Goal: Task Accomplishment & Management: Manage account settings

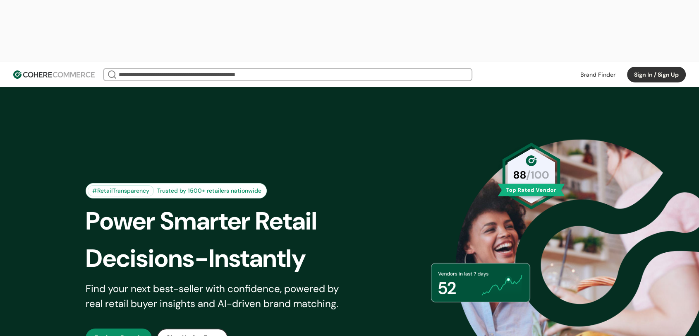
click at [650, 67] on button "Sign In / Sign Up" at bounding box center [656, 75] width 59 height 16
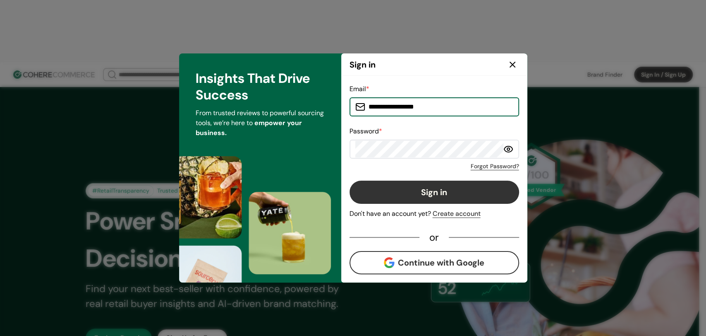
type input "**********"
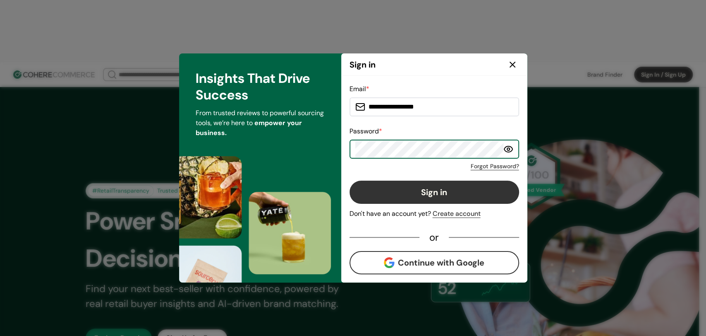
click at [401, 188] on button "Sign in" at bounding box center [435, 191] width 170 height 23
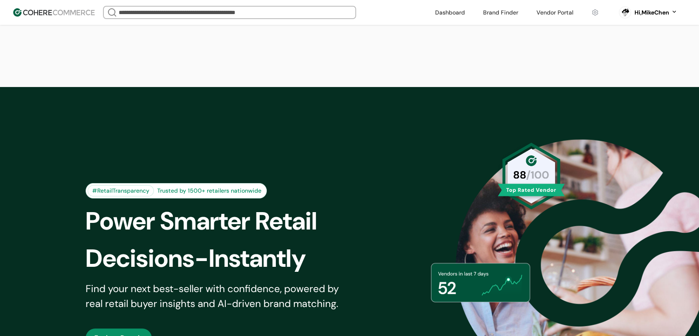
click at [547, 17] on link at bounding box center [555, 12] width 47 height 12
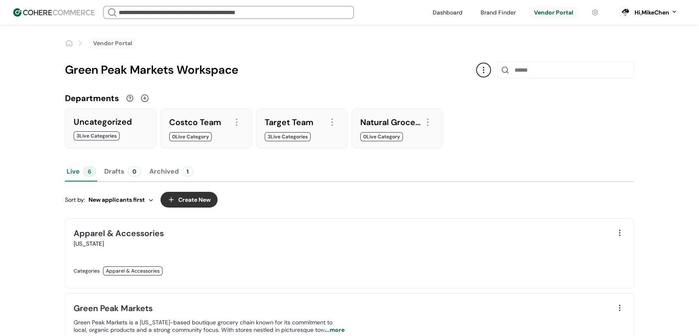
click at [323, 15] on input "search" at bounding box center [228, 13] width 223 height 12
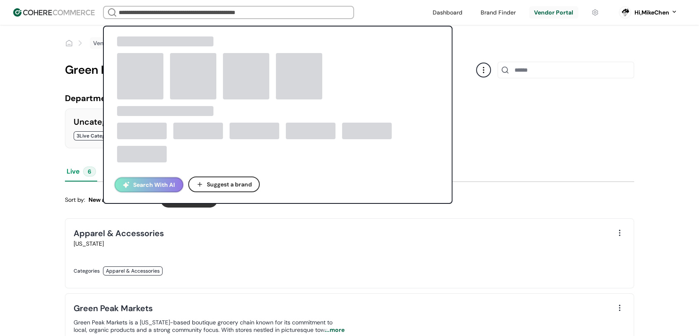
click at [147, 188] on button "Search With AI" at bounding box center [149, 184] width 69 height 15
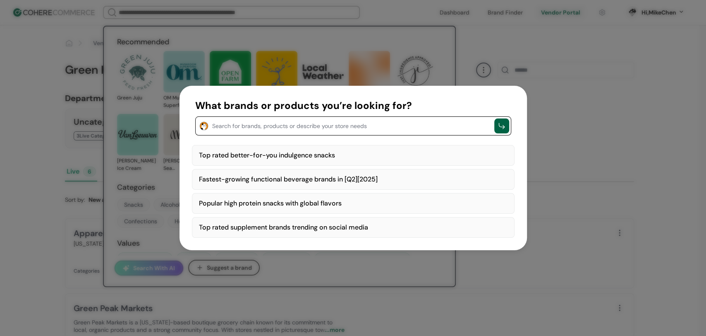
click at [414, 154] on div "Top rated better-for-you indulgence snacks" at bounding box center [353, 155] width 323 height 21
type textarea "**********"
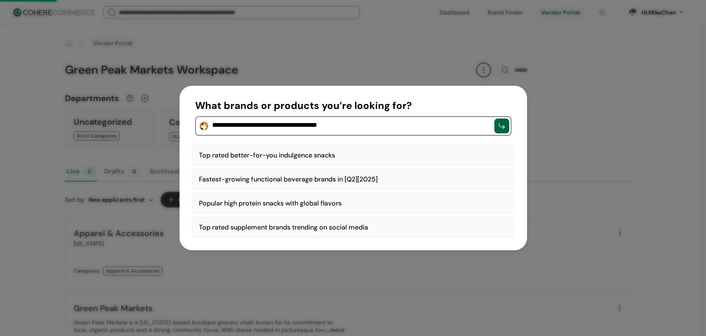
click at [498, 125] on div "button" at bounding box center [502, 126] width 8 height 8
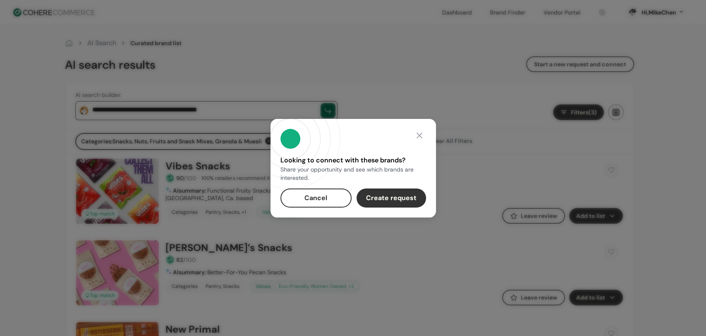
click at [389, 195] on button "Create request" at bounding box center [392, 197] width 70 height 19
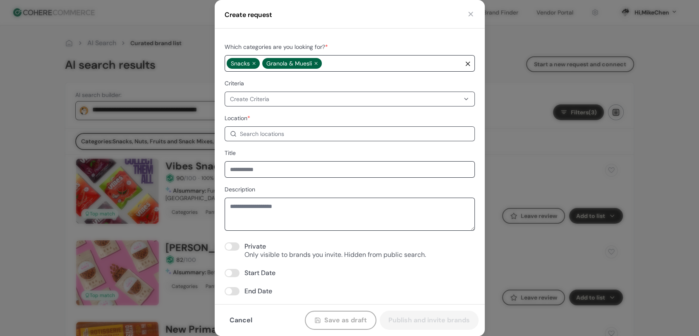
click at [475, 13] on button "button" at bounding box center [471, 14] width 8 height 8
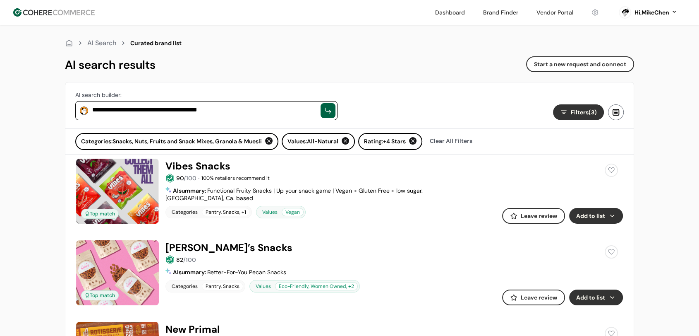
click at [550, 18] on link at bounding box center [555, 12] width 47 height 12
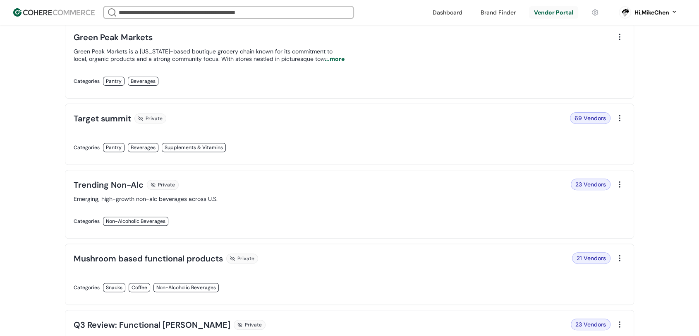
scroll to position [322, 0]
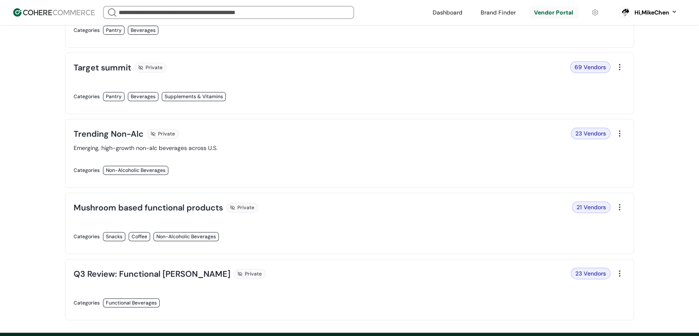
click at [298, 179] on link at bounding box center [209, 179] width 271 height 0
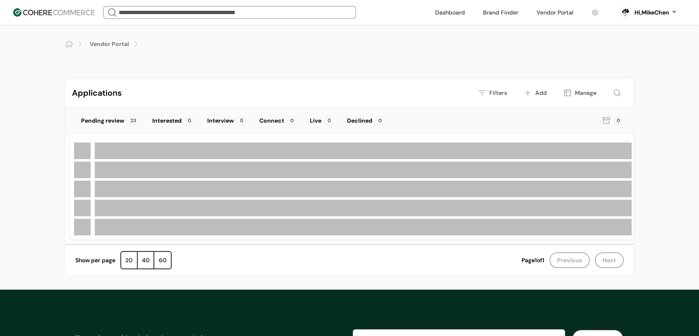
click at [44, 161] on div "Vendor Portal Applications Filters Add Manage Pending review 23 Interested 0 In…" at bounding box center [349, 157] width 699 height 264
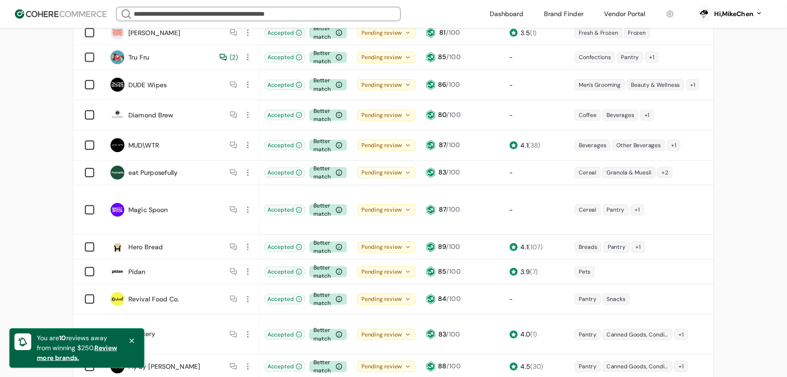
scroll to position [184, 0]
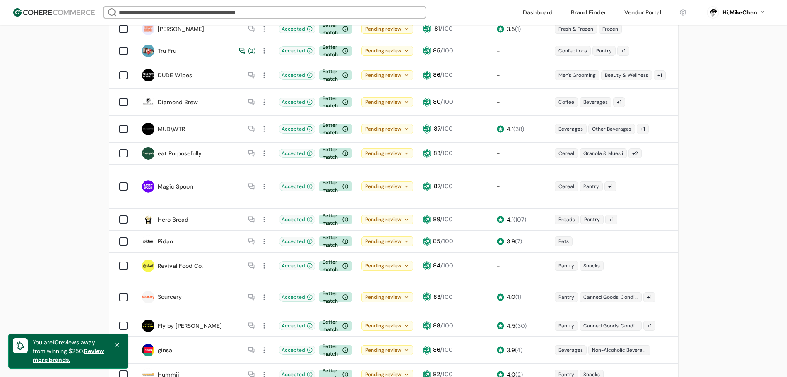
click at [262, 214] on div at bounding box center [264, 219] width 11 height 11
click at [282, 221] on div "View application" at bounding box center [294, 222] width 68 height 17
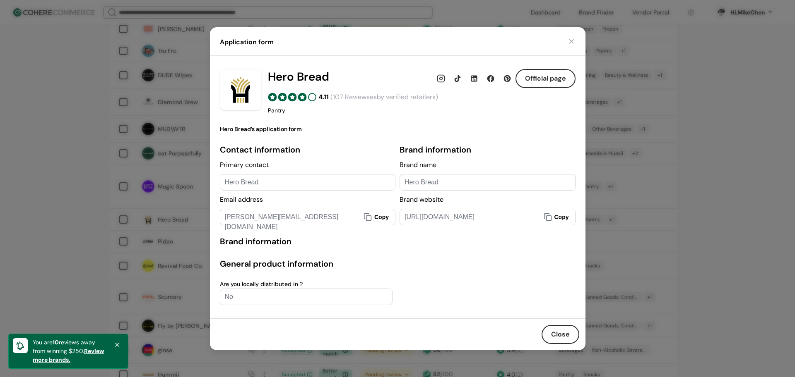
click at [548, 334] on button "Close" at bounding box center [560, 334] width 38 height 19
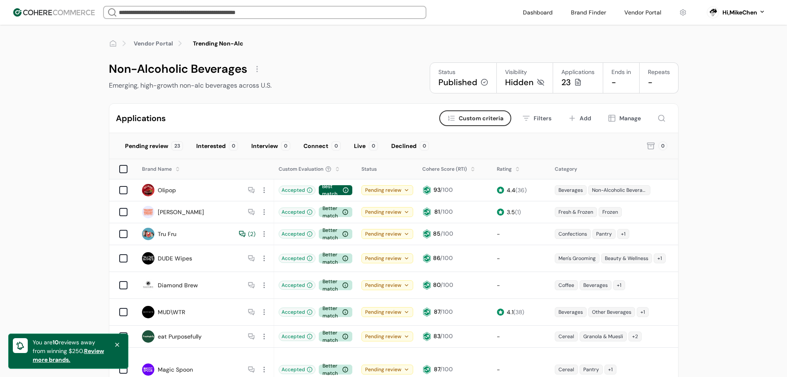
scroll to position [0, 0]
click at [248, 235] on div "( 2 )" at bounding box center [251, 234] width 7 height 9
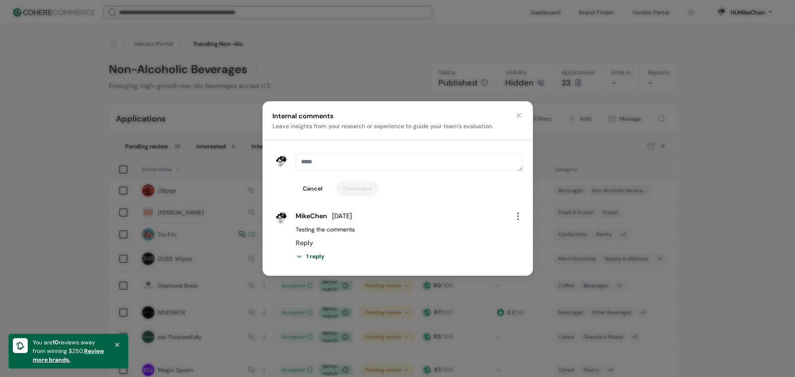
click at [310, 257] on div "1 reply" at bounding box center [408, 256] width 227 height 9
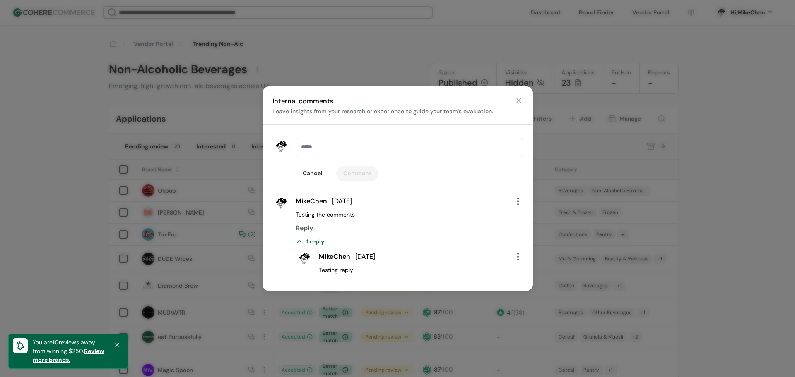
click at [517, 104] on button "button" at bounding box center [518, 100] width 8 height 8
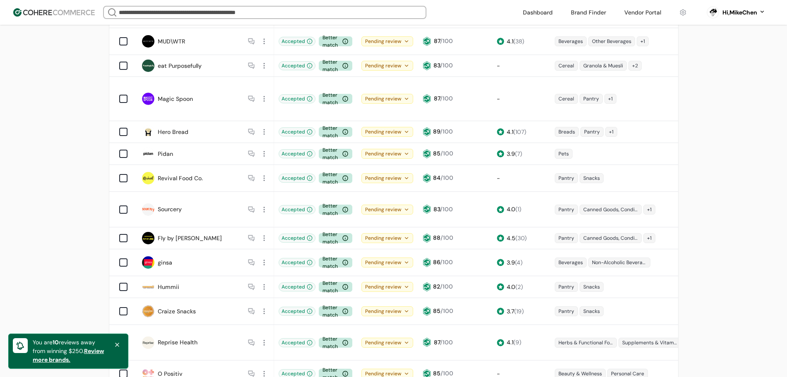
scroll to position [319, 0]
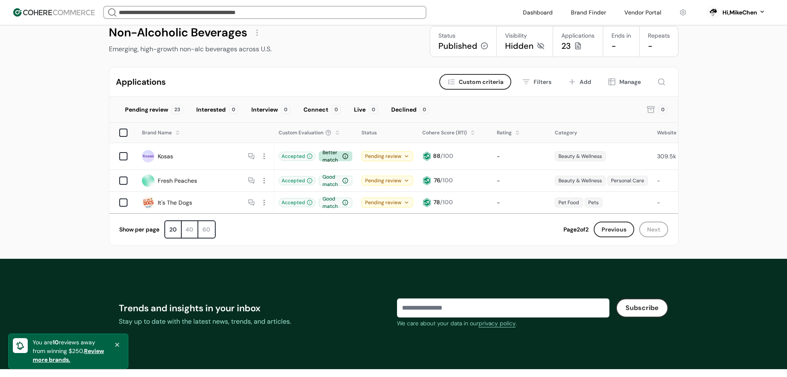
scroll to position [0, 0]
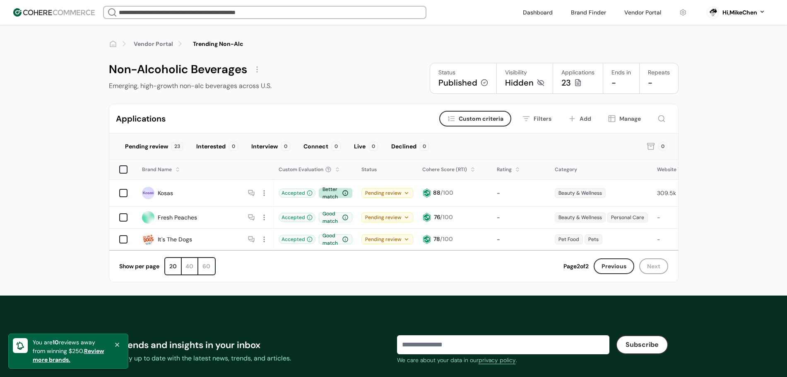
click at [170, 270] on div "20" at bounding box center [173, 266] width 17 height 17
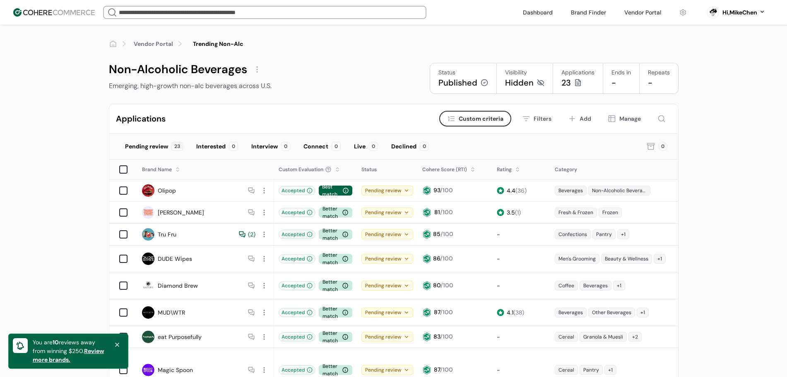
click at [304, 192] on div "Accepted" at bounding box center [296, 190] width 37 height 9
click at [310, 193] on icon at bounding box center [310, 191] width 6 height 6
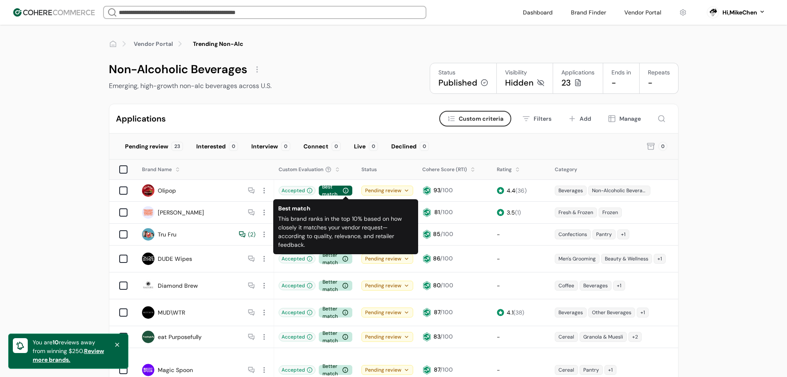
click at [382, 192] on div "Pending review" at bounding box center [387, 191] width 52 height 10
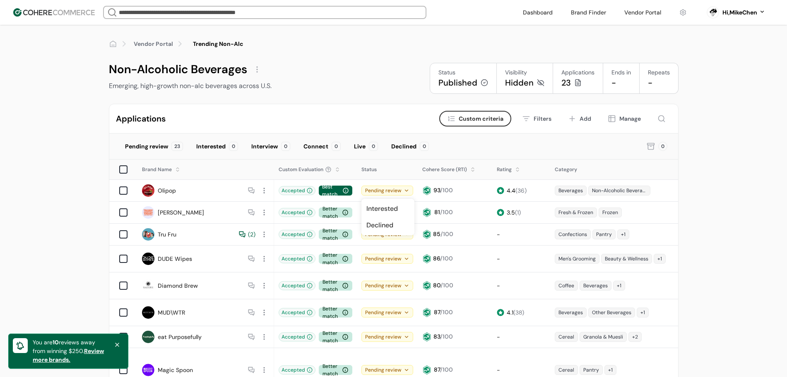
click at [381, 192] on div "Pending review" at bounding box center [387, 191] width 52 height 10
click at [472, 115] on span "Custom criteria" at bounding box center [481, 119] width 45 height 9
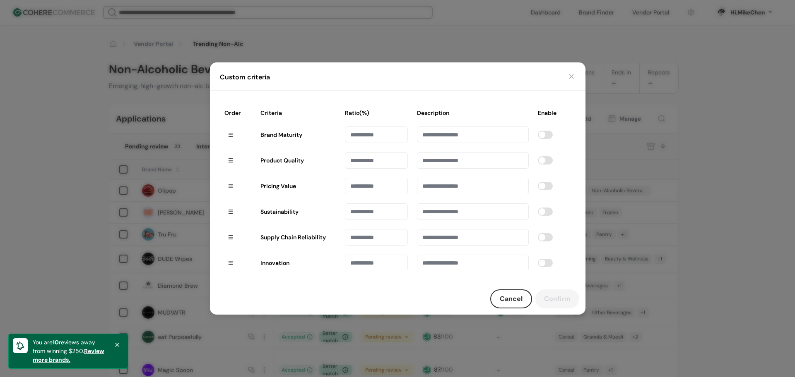
click at [504, 294] on button "Cancel" at bounding box center [511, 299] width 42 height 19
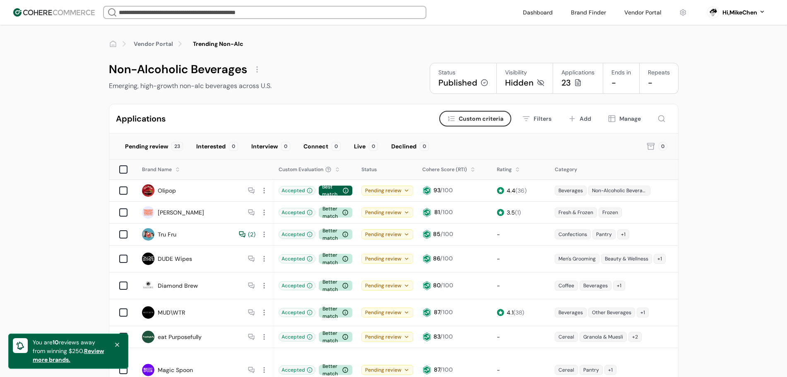
click at [184, 17] on input "search" at bounding box center [264, 13] width 295 height 12
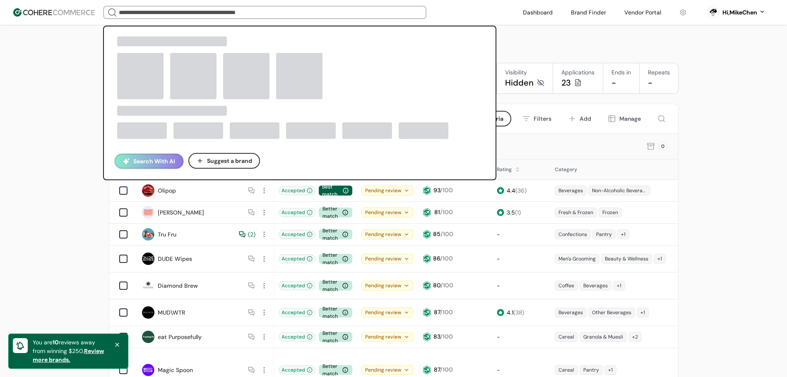
click at [146, 158] on button "Search With AI" at bounding box center [149, 161] width 69 height 15
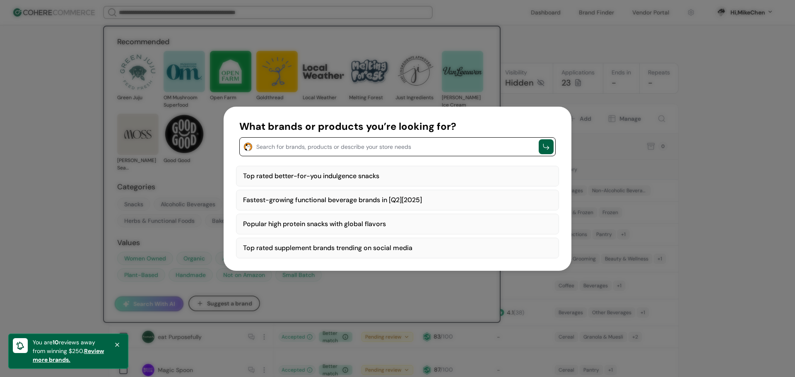
click at [317, 172] on div "Top rated better-for-you indulgence snacks" at bounding box center [397, 176] width 323 height 21
type textarea "**********"
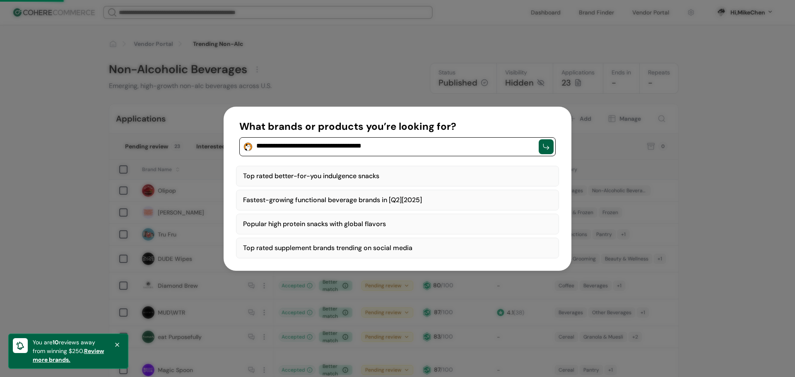
click at [541, 146] on div "button" at bounding box center [545, 146] width 15 height 15
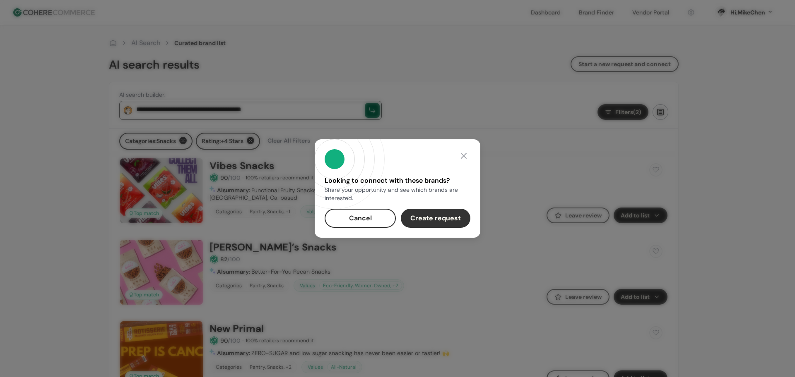
drag, startPoint x: 414, startPoint y: 217, endPoint x: 415, endPoint y: 221, distance: 4.3
click at [414, 217] on button "Create request" at bounding box center [436, 218] width 70 height 19
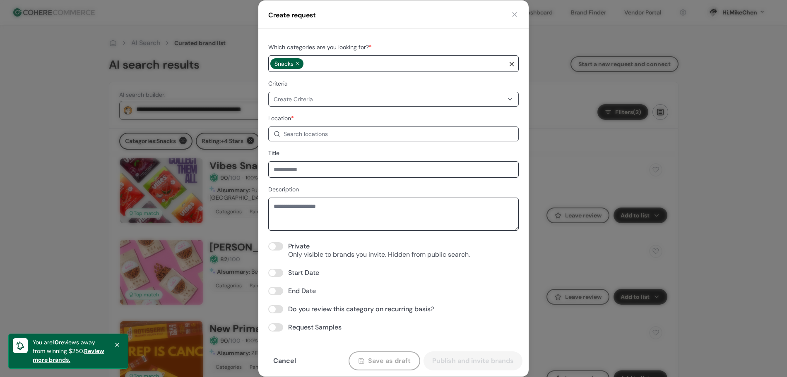
scroll to position [207, 0]
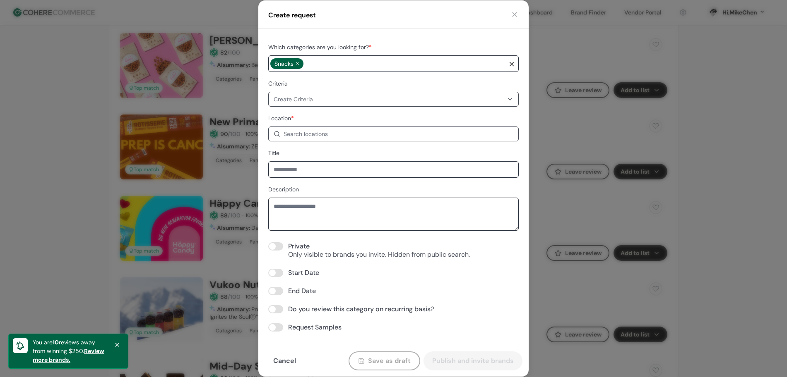
click at [282, 251] on div "Private Only visible to brands you invite. Hidden from public search." at bounding box center [393, 250] width 250 height 17
click at [307, 137] on div "Search locations" at bounding box center [305, 134] width 44 height 9
type input "***"
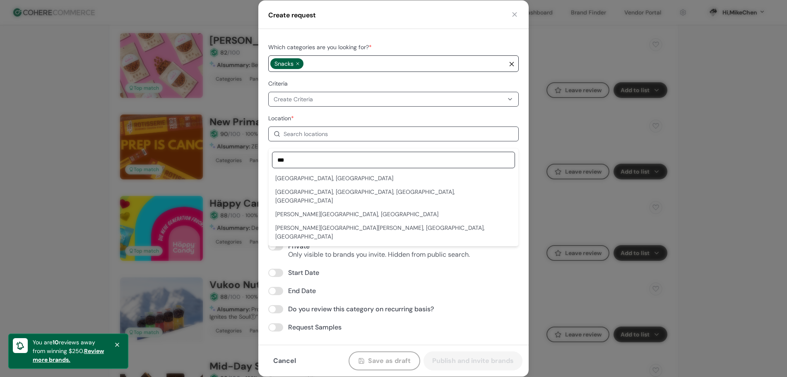
click at [304, 224] on div "Pidgeon Hill Drive, Sterling, VA, USA" at bounding box center [393, 232] width 236 height 17
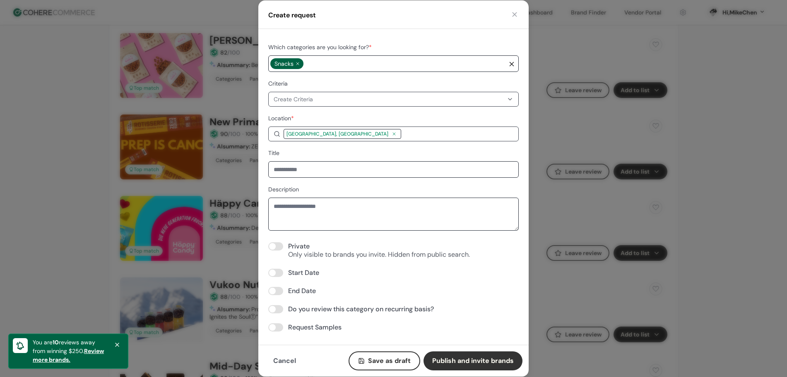
scroll to position [362, 0]
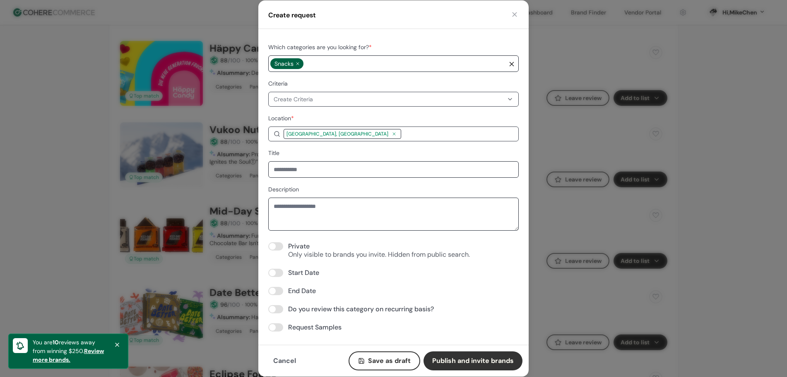
click at [293, 335] on button "Cancel" at bounding box center [284, 361] width 40 height 19
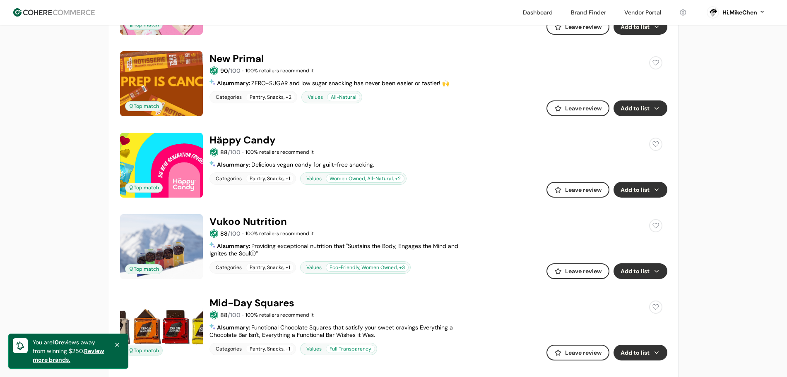
scroll to position [207, 0]
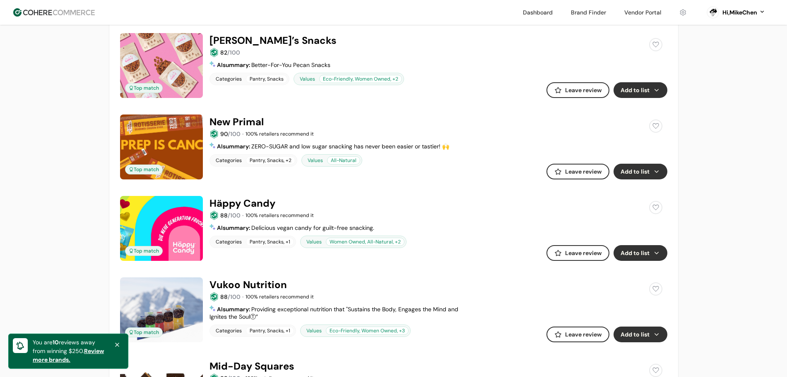
click at [636, 91] on button "Add to list" at bounding box center [640, 90] width 54 height 16
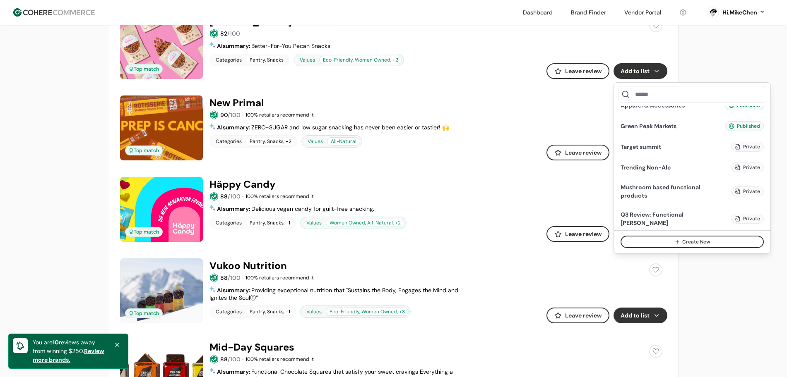
scroll to position [259, 0]
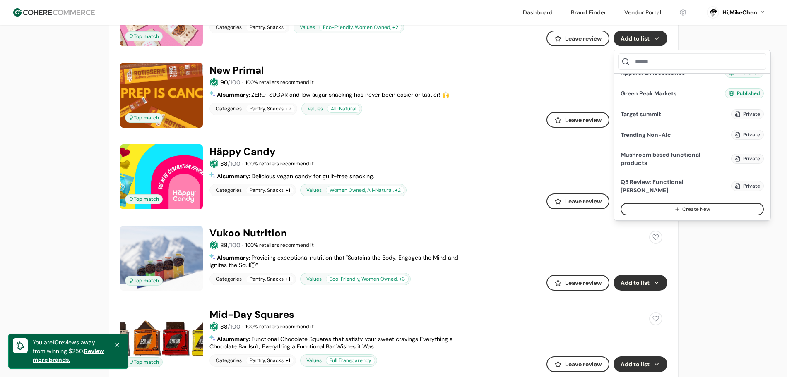
click at [696, 212] on button "Create New" at bounding box center [691, 209] width 143 height 12
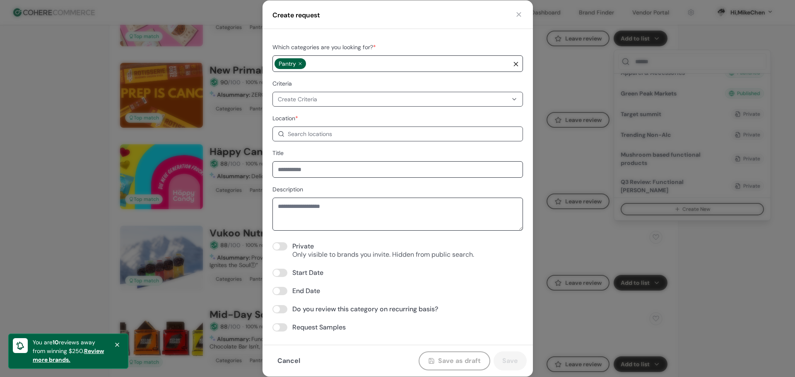
click at [518, 14] on button "button" at bounding box center [518, 14] width 8 height 8
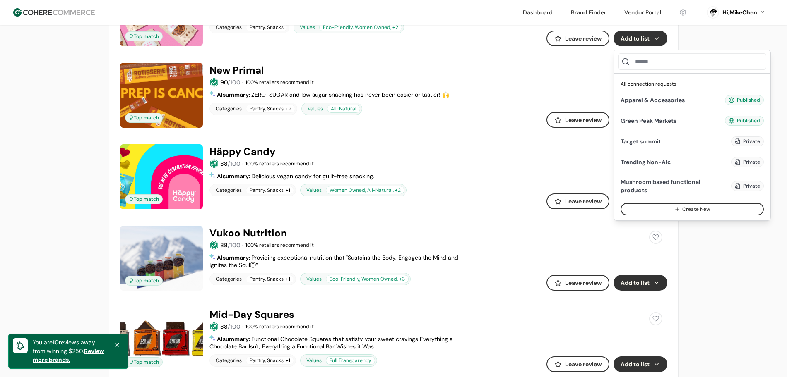
scroll to position [27, 0]
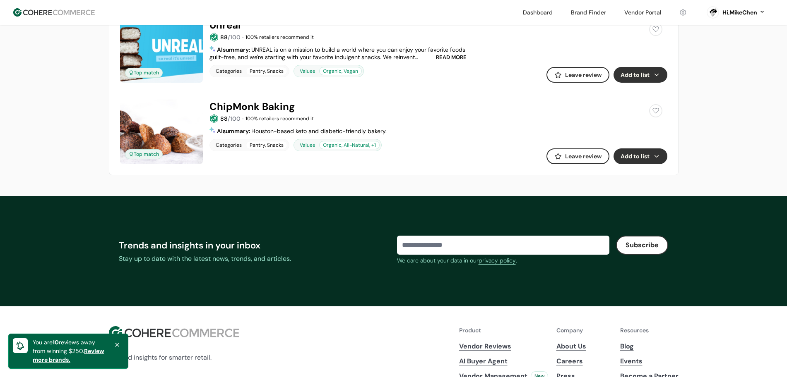
scroll to position [1550, 0]
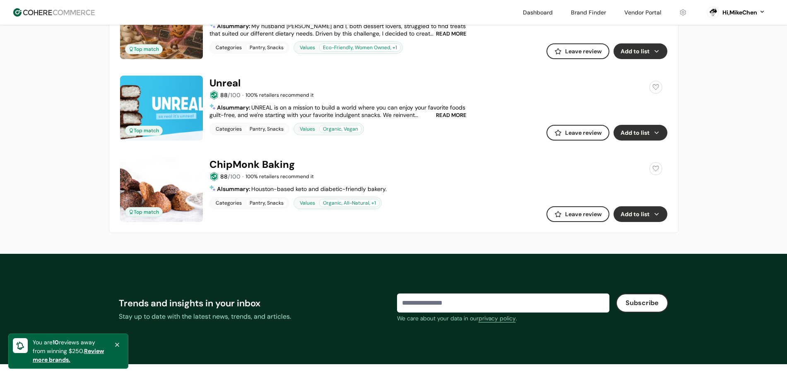
click at [640, 214] on button "Add to list" at bounding box center [640, 214] width 54 height 16
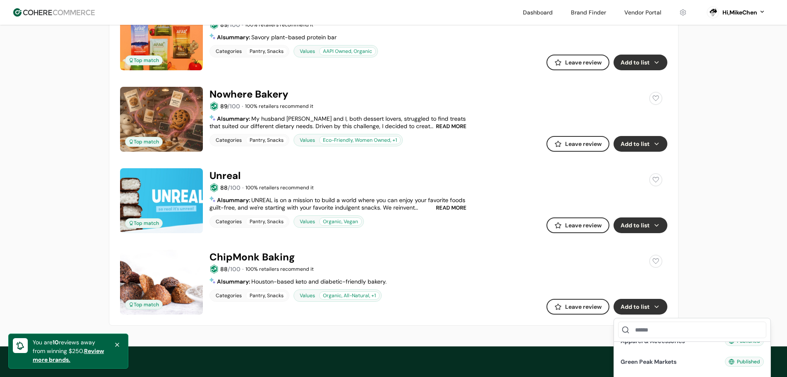
scroll to position [1395, 0]
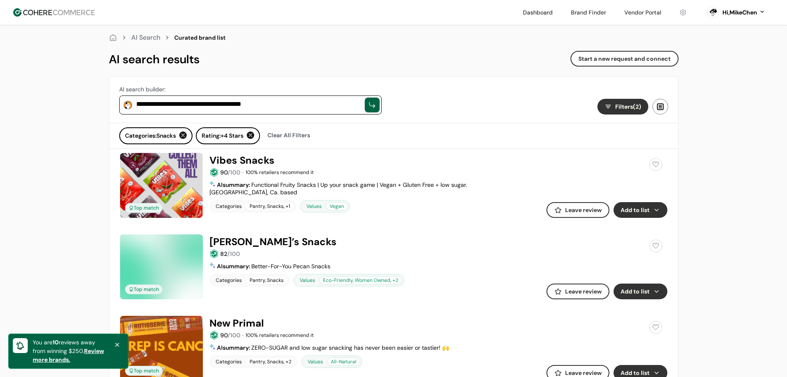
scroll to position [0, 0]
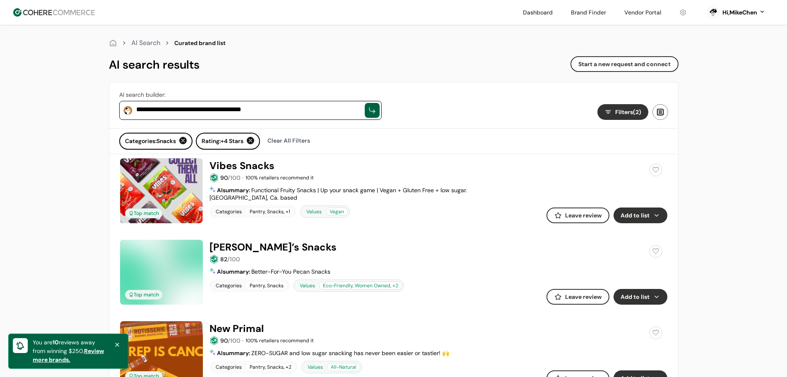
click at [612, 113] on button "Filters (2)" at bounding box center [622, 112] width 51 height 16
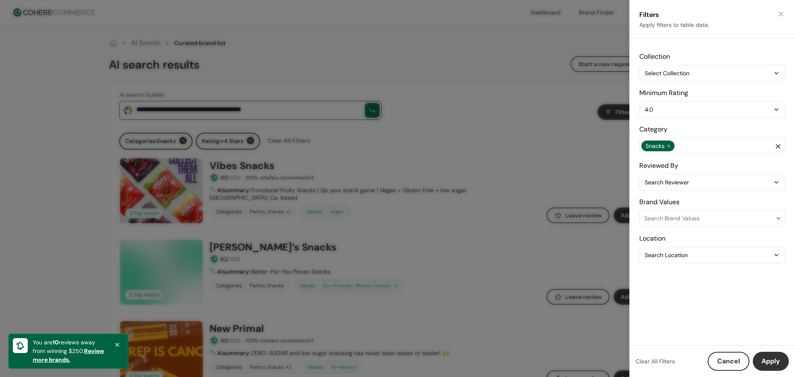
click at [699, 335] on button "Apply" at bounding box center [770, 361] width 36 height 19
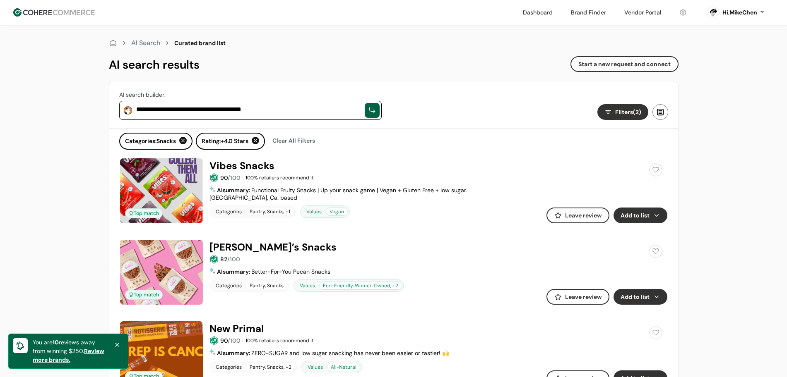
drag, startPoint x: 636, startPoint y: 217, endPoint x: 634, endPoint y: 208, distance: 9.6
click at [636, 217] on button "Add to list" at bounding box center [640, 216] width 54 height 16
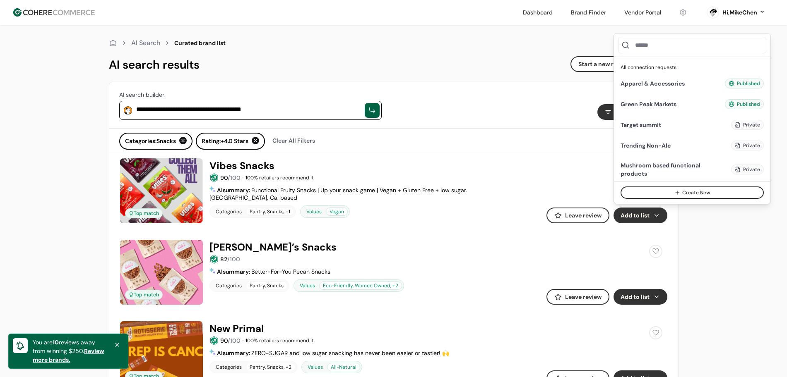
click at [699, 194] on button "Create New" at bounding box center [691, 193] width 143 height 12
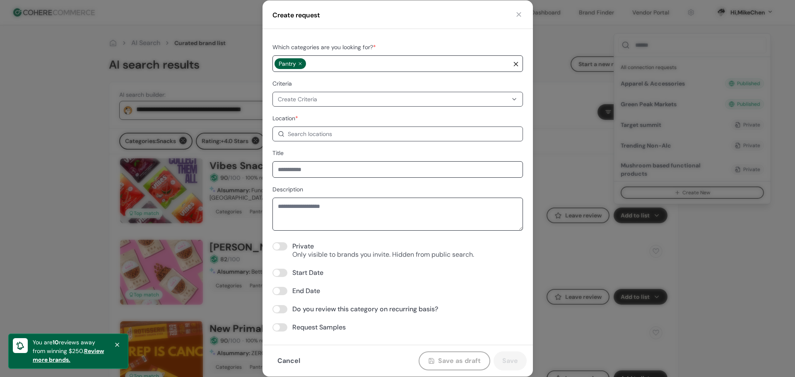
click at [518, 14] on button "button" at bounding box center [518, 14] width 8 height 8
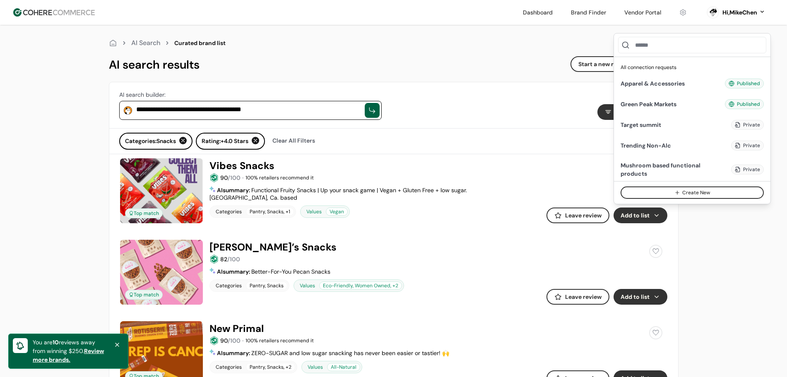
click at [543, 88] on div "**********" at bounding box center [393, 105] width 569 height 46
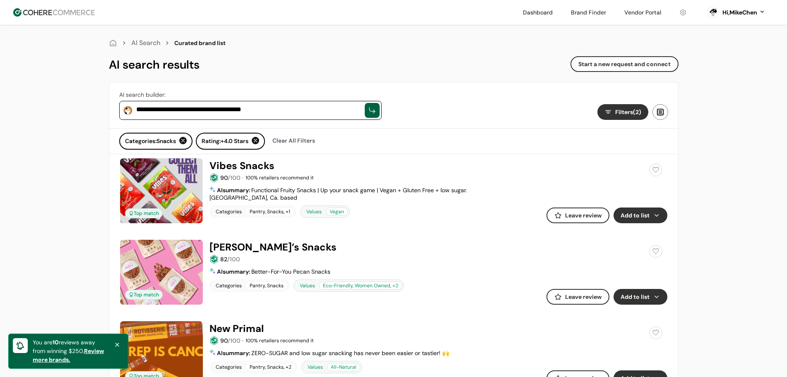
click at [623, 116] on span "Filters (2)" at bounding box center [628, 112] width 26 height 9
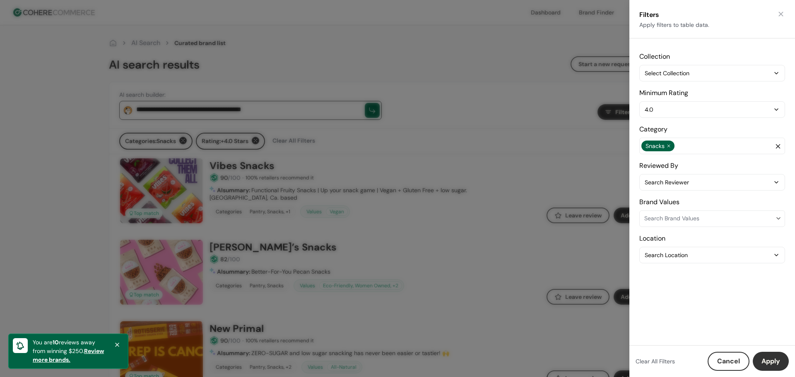
click at [699, 19] on div "Filters Apply filters to table data." at bounding box center [712, 19] width 166 height 38
click at [699, 17] on button "button" at bounding box center [780, 14] width 8 height 8
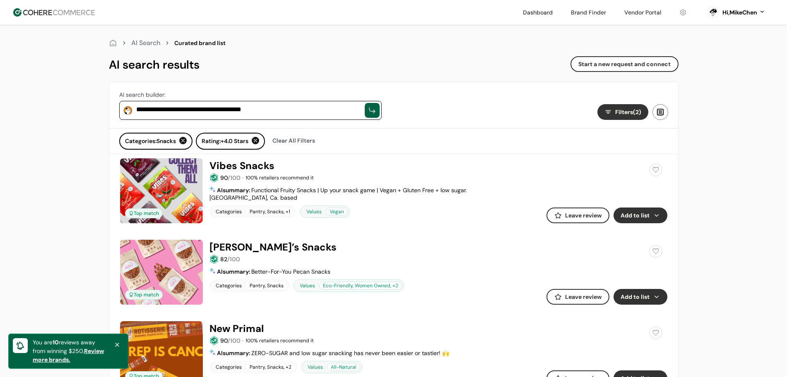
click at [658, 112] on div at bounding box center [660, 112] width 16 height 16
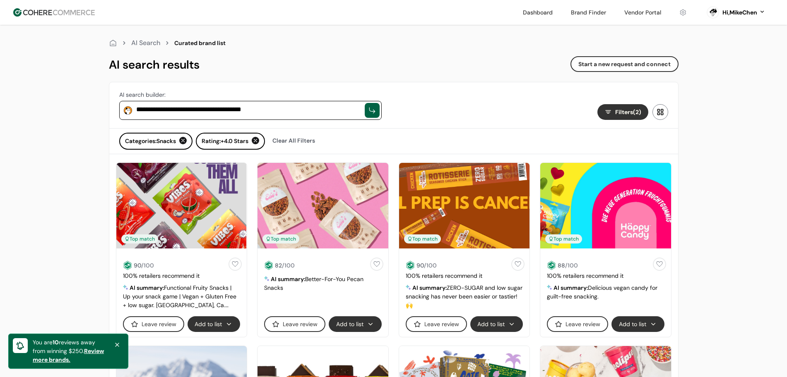
click at [662, 116] on div at bounding box center [660, 112] width 16 height 16
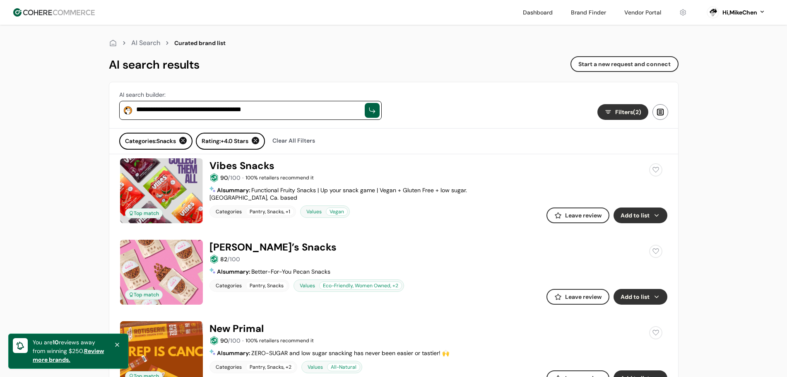
click at [655, 114] on div at bounding box center [660, 112] width 16 height 16
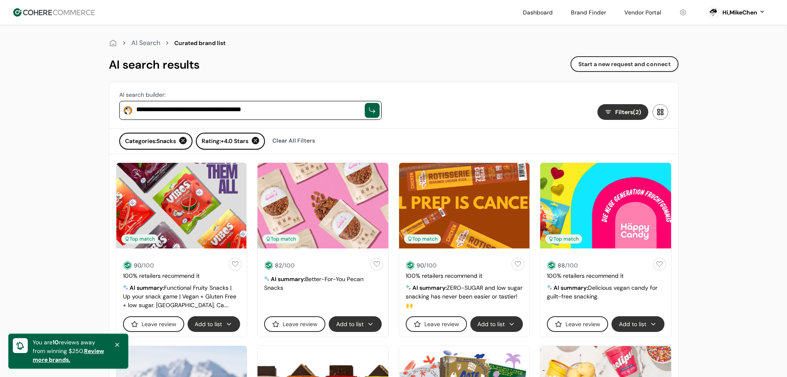
click at [375, 325] on button "Add to list" at bounding box center [355, 325] width 53 height 16
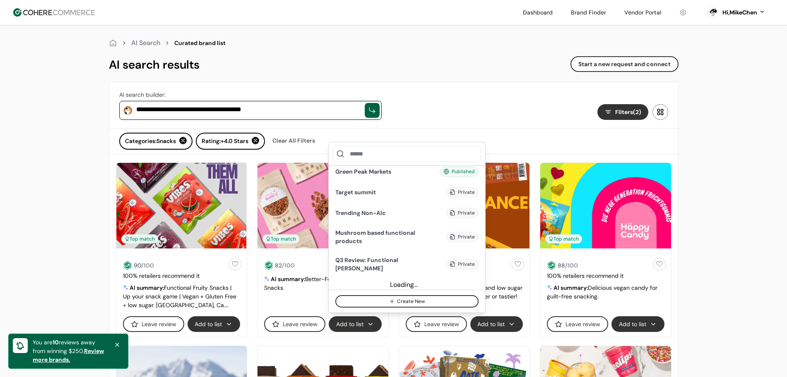
scroll to position [27, 0]
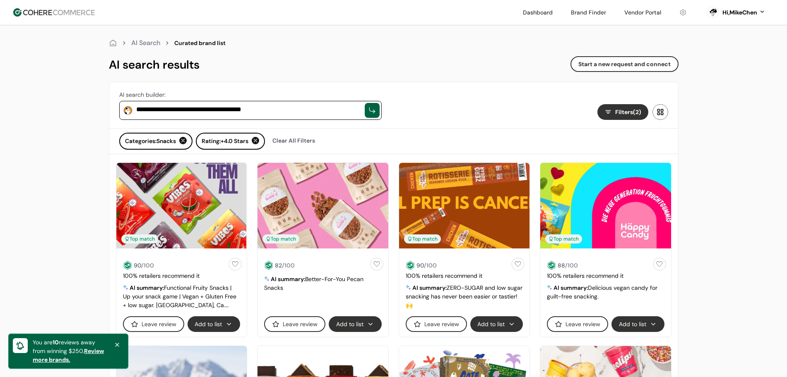
click at [634, 321] on button "Add to list" at bounding box center [637, 325] width 53 height 16
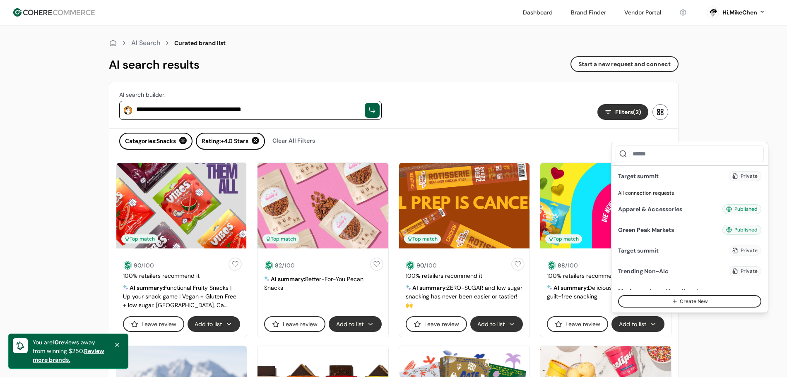
scroll to position [0, 0]
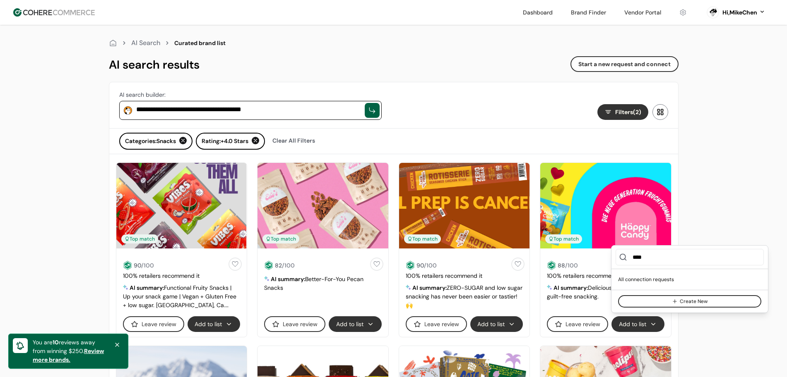
type input "****"
click at [120, 335] on icon at bounding box center [117, 345] width 7 height 7
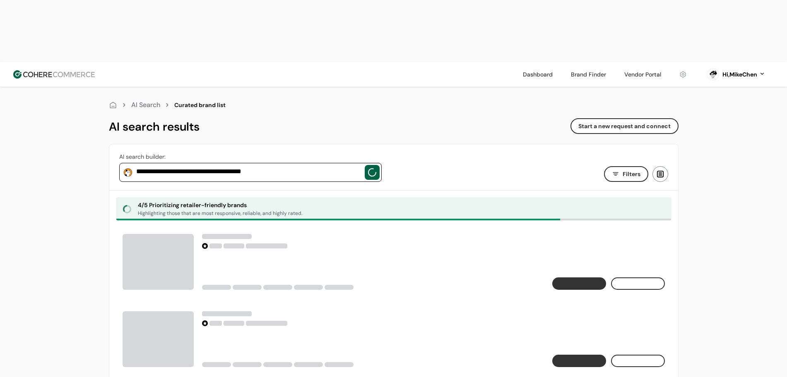
click at [626, 68] on link at bounding box center [642, 74] width 47 height 12
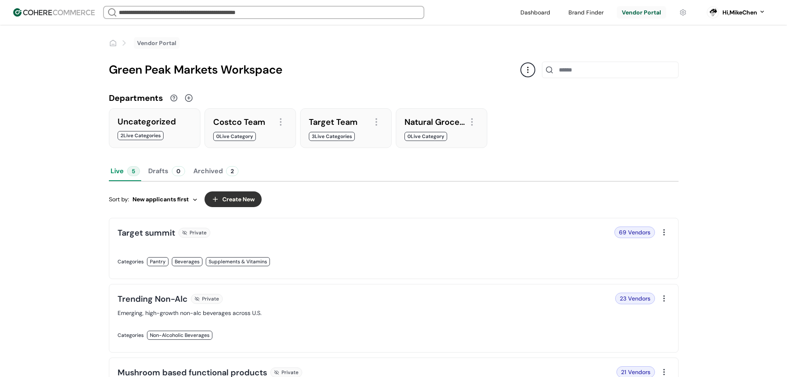
click at [389, 271] on link at bounding box center [253, 271] width 271 height 0
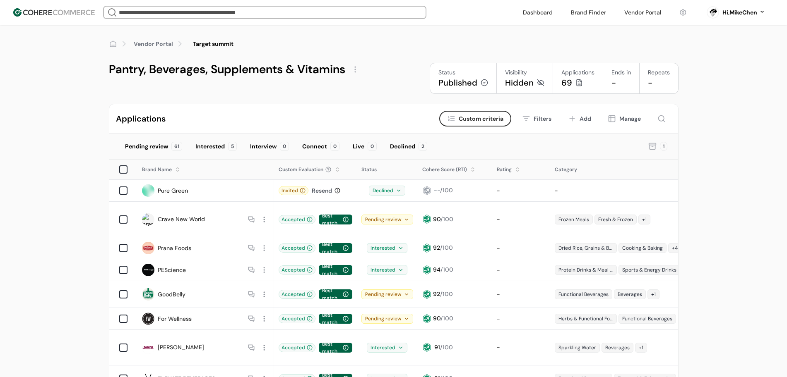
click at [155, 48] on link "Vendor Portal" at bounding box center [153, 44] width 39 height 9
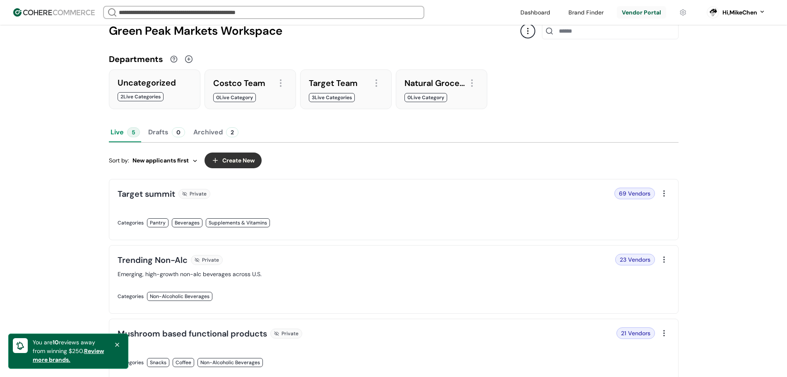
scroll to position [52, 0]
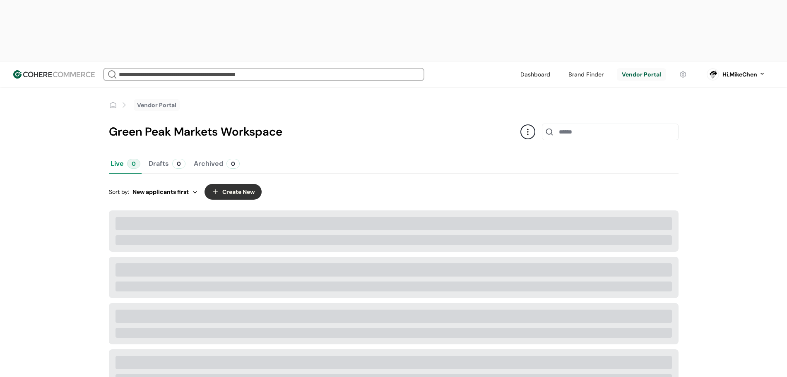
scroll to position [52, 0]
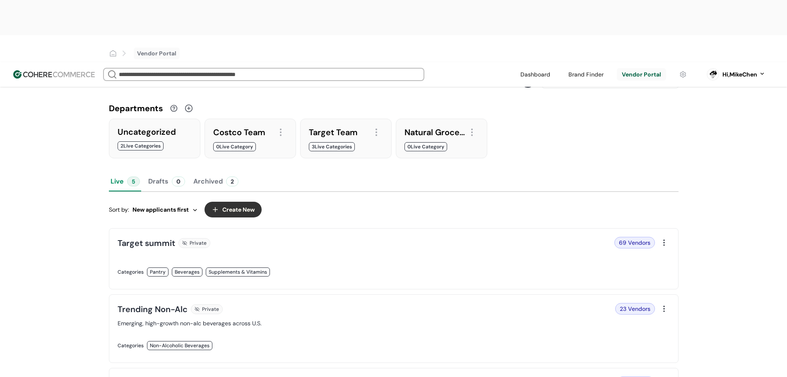
click at [344, 281] on link at bounding box center [253, 281] width 271 height 0
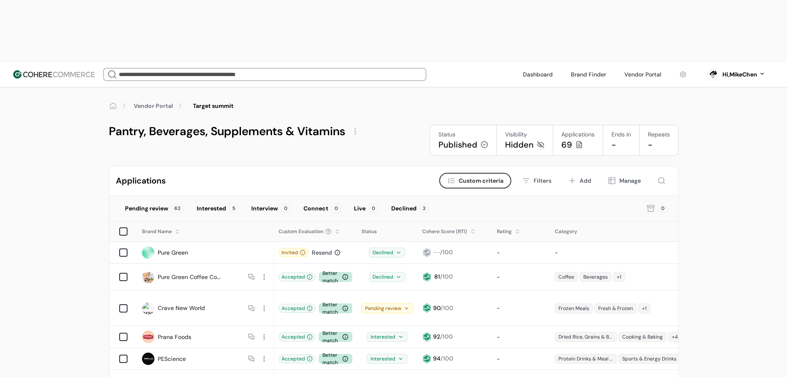
click at [614, 178] on icon "button" at bounding box center [611, 181] width 6 height 6
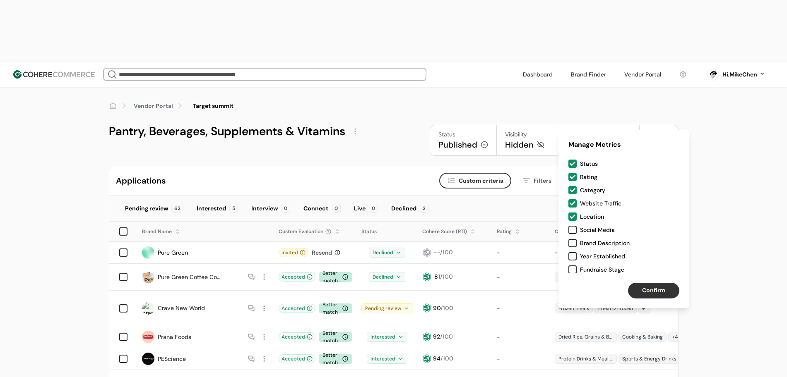
click at [626, 177] on div "Manage" at bounding box center [630, 181] width 22 height 9
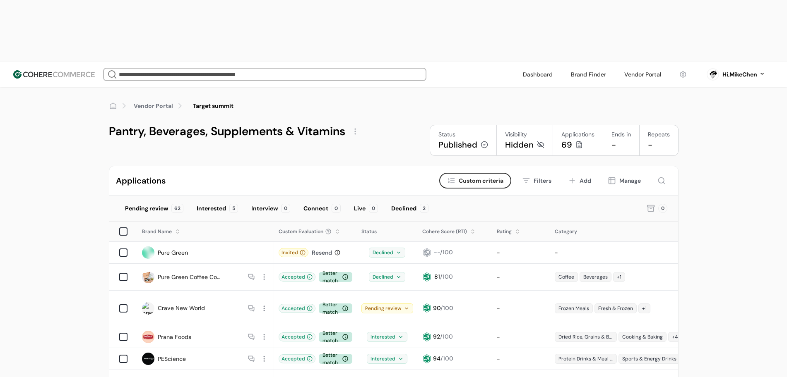
click at [538, 177] on div "Filters" at bounding box center [542, 181] width 18 height 9
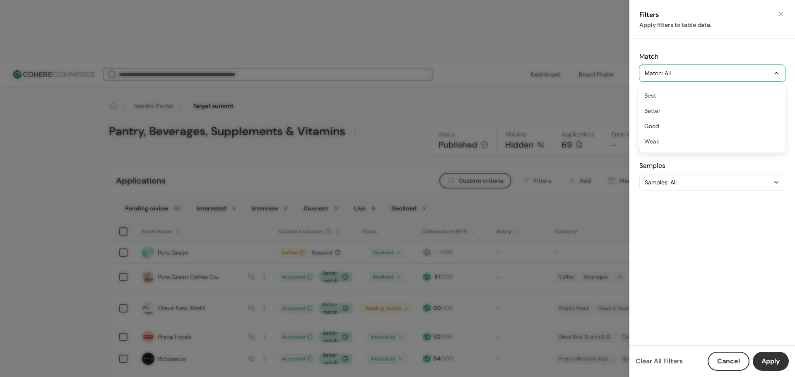
click at [705, 78] on div "Match: All" at bounding box center [707, 73] width 127 height 10
click at [692, 108] on div "Total score: All" at bounding box center [707, 110] width 127 height 10
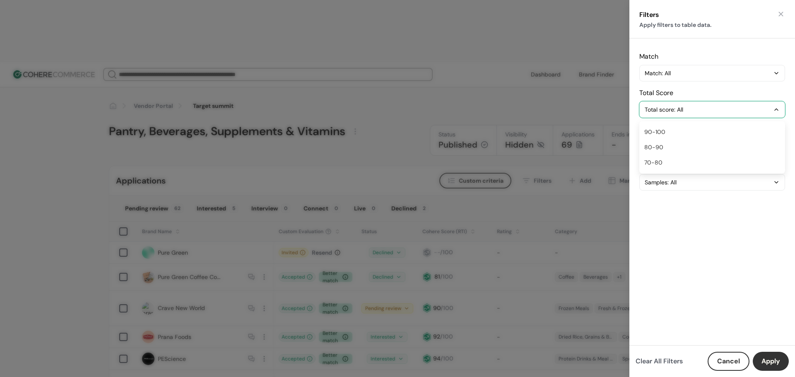
click at [692, 108] on div "Total score: All" at bounding box center [707, 110] width 127 height 10
click at [686, 142] on div "Rating: All" at bounding box center [707, 146] width 127 height 10
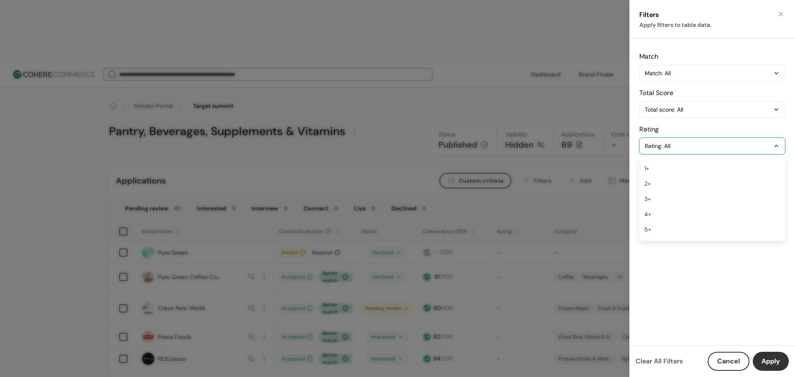
click at [685, 149] on div "Rating: All" at bounding box center [707, 146] width 127 height 10
click at [680, 181] on div "Samples: All" at bounding box center [707, 183] width 127 height 10
click at [780, 15] on button "button" at bounding box center [780, 14] width 8 height 8
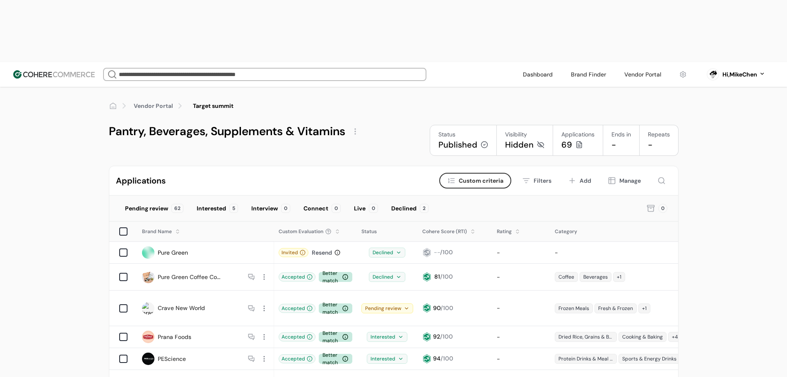
click at [480, 173] on button "Criteria Custom criteria" at bounding box center [475, 181] width 72 height 16
type input "**"
type input "****"
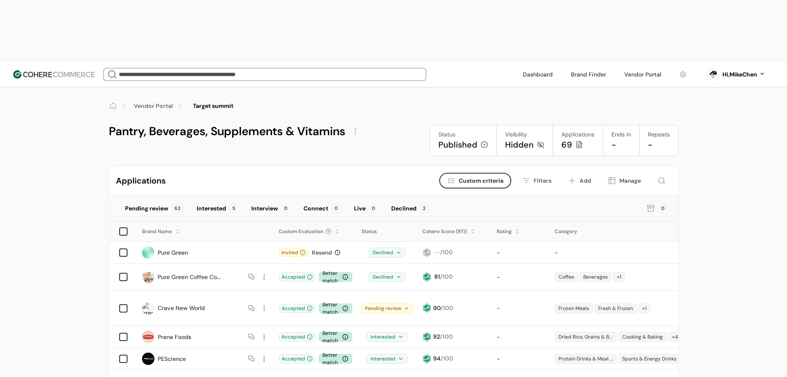
type input "****"
type input "**"
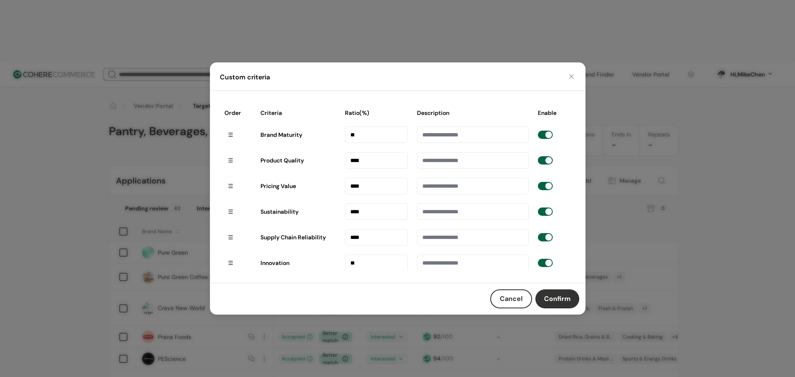
click at [501, 302] on button "Cancel" at bounding box center [511, 299] width 42 height 19
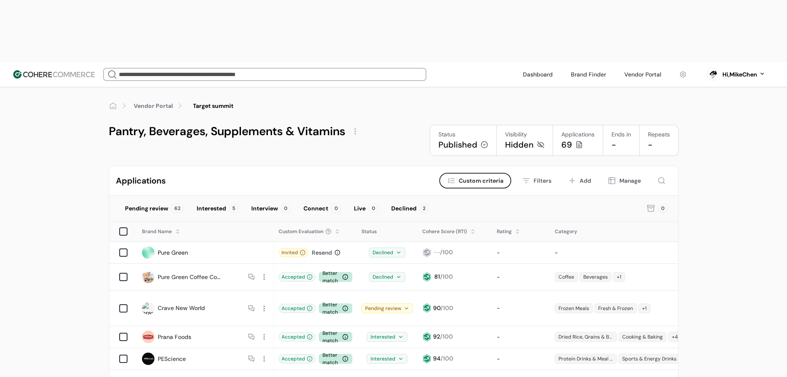
click at [147, 175] on div "Applications" at bounding box center [141, 181] width 50 height 12
click at [145, 204] on div "Pending review" at bounding box center [146, 208] width 43 height 9
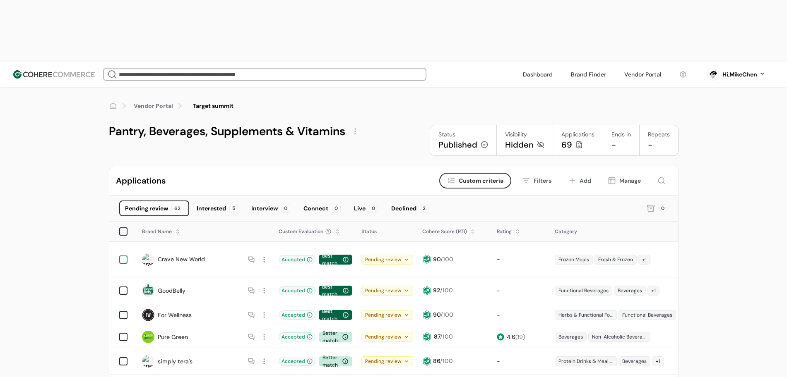
click at [126, 256] on div at bounding box center [123, 260] width 8 height 8
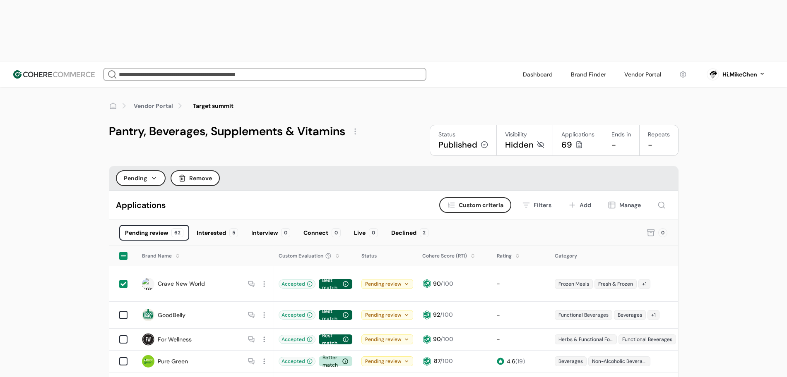
click at [177, 228] on div "62" at bounding box center [177, 232] width 12 height 9
click at [150, 170] on button "Pending" at bounding box center [141, 178] width 50 height 16
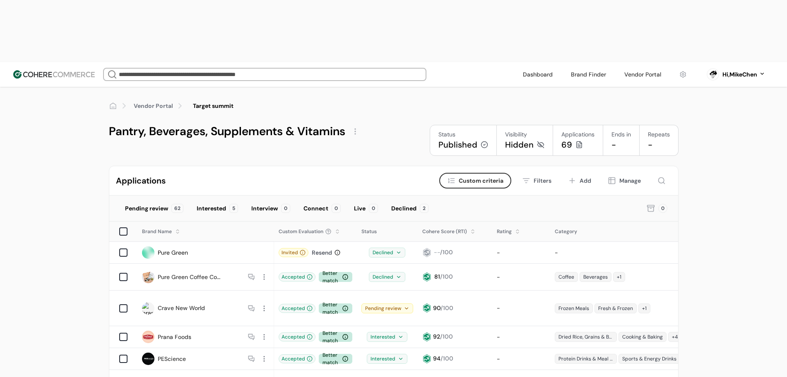
click at [324, 249] on div "Resend" at bounding box center [322, 253] width 20 height 9
click at [319, 249] on div "Resend" at bounding box center [322, 253] width 20 height 9
click at [341, 248] on div "Invited Resend" at bounding box center [315, 252] width 74 height 9
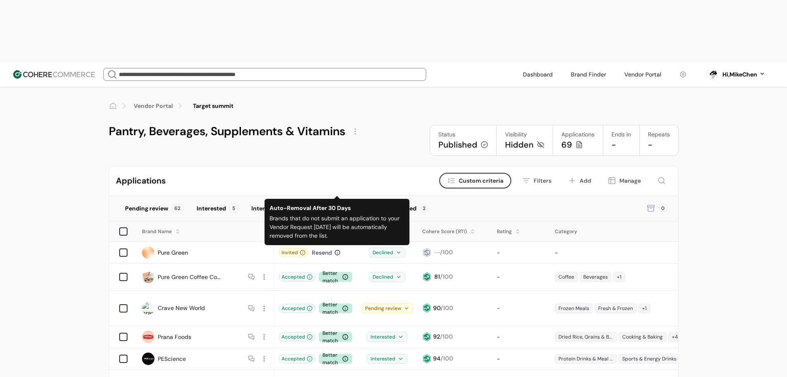
click at [335, 250] on icon at bounding box center [337, 253] width 6 height 6
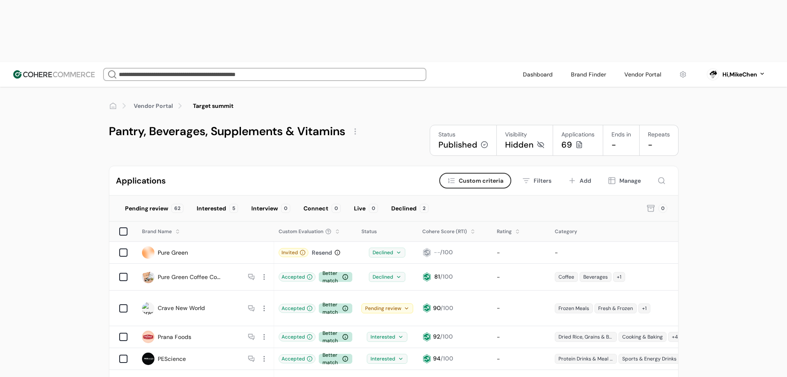
click at [325, 249] on div "Resend" at bounding box center [322, 253] width 20 height 9
click at [330, 249] on div "Resend" at bounding box center [322, 253] width 20 height 9
click at [454, 177] on icon "button" at bounding box center [451, 181] width 8 height 8
type input "**"
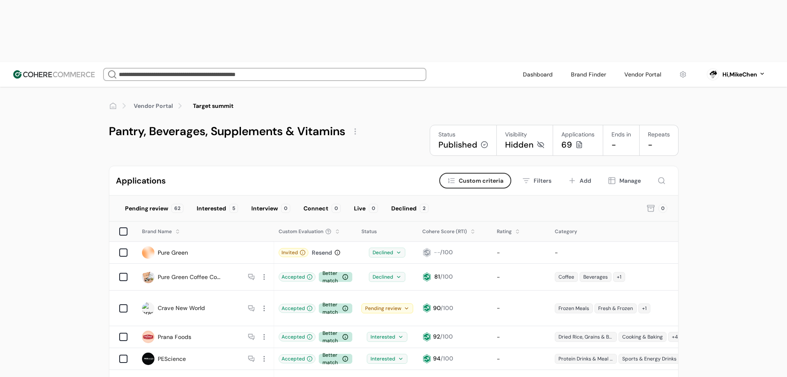
type input "****"
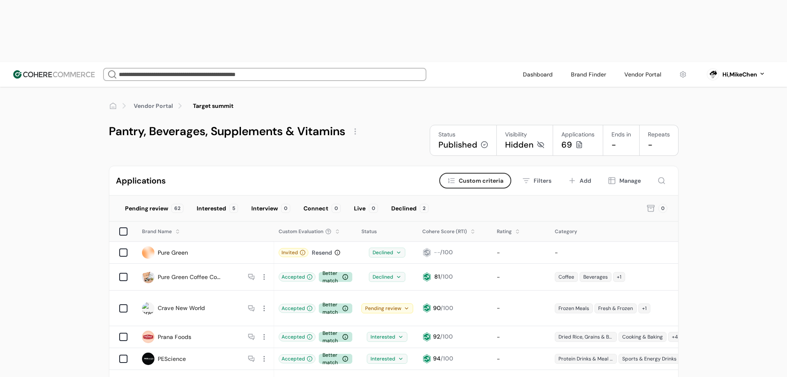
type input "****"
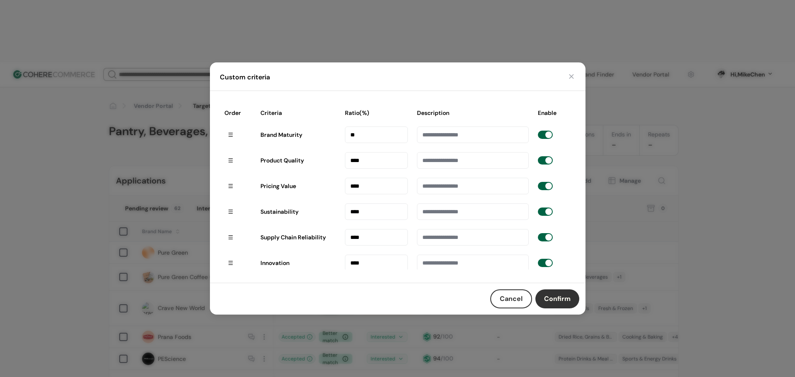
click at [567, 78] on button "button" at bounding box center [571, 76] width 8 height 8
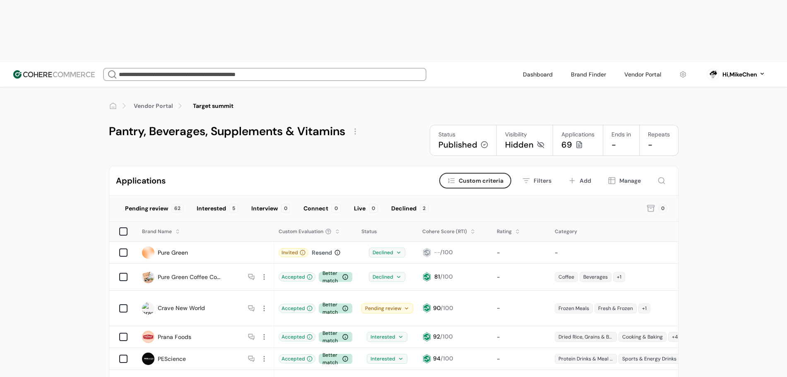
click at [648, 207] on icon at bounding box center [650, 209] width 5 height 5
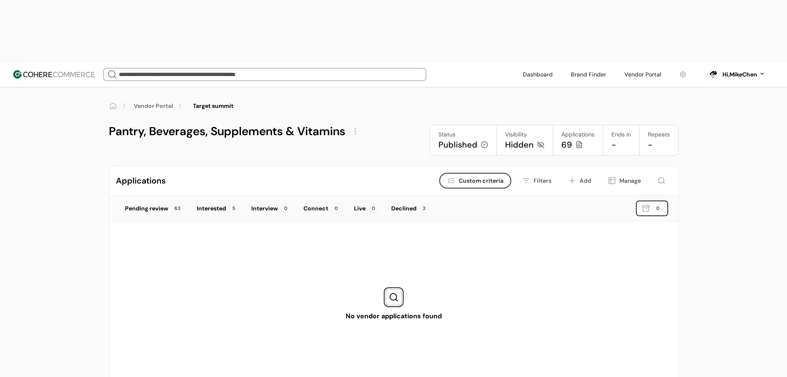
click at [403, 204] on div "Declined" at bounding box center [403, 208] width 25 height 9
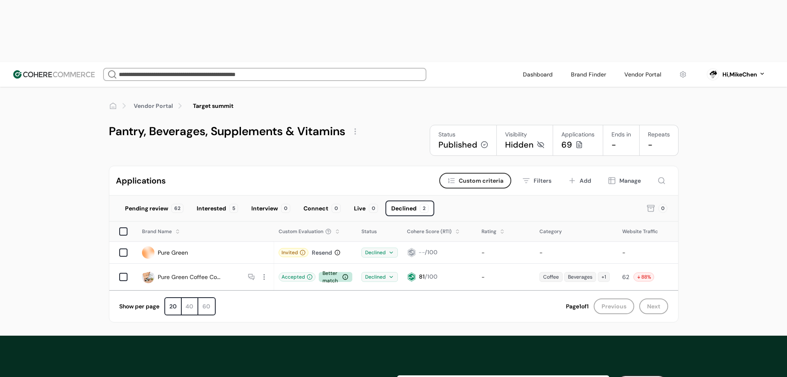
click at [94, 178] on div "Vendor Portal Target summit Pantry, Beverages, Supplements & Vitamins Status Pu…" at bounding box center [393, 211] width 787 height 249
click at [457, 139] on div "Published" at bounding box center [457, 145] width 39 height 12
click at [533, 173] on button "Filters" at bounding box center [536, 181] width 41 height 16
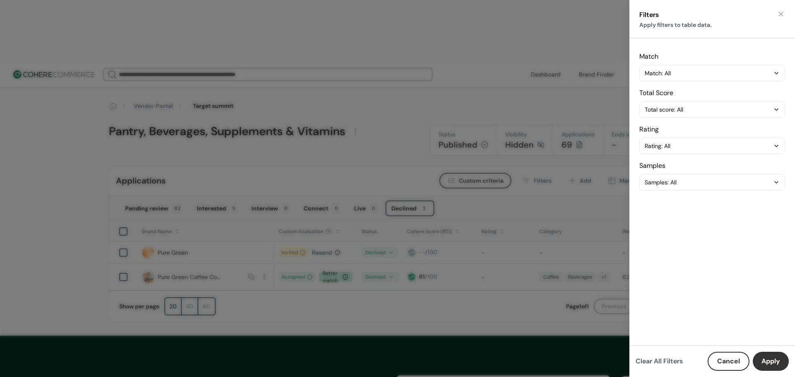
click at [727, 368] on button "Cancel" at bounding box center [728, 361] width 42 height 19
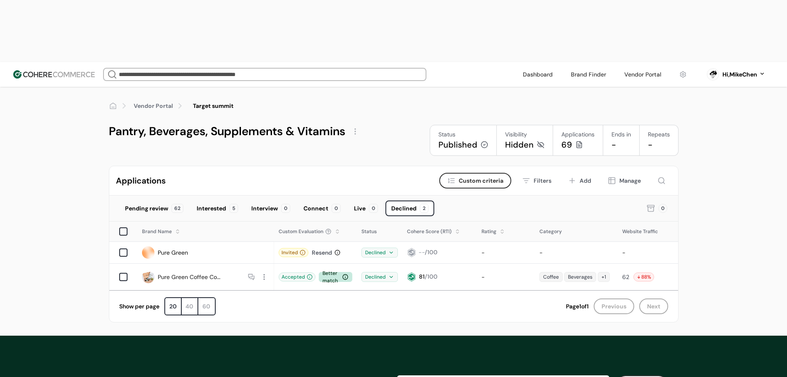
click at [576, 173] on button "Add" at bounding box center [579, 181] width 35 height 16
click at [576, 119] on div "Invite Vendor Brand Name * Website * Contact Email (Optional) Category (Optiona…" at bounding box center [393, 188] width 787 height 377
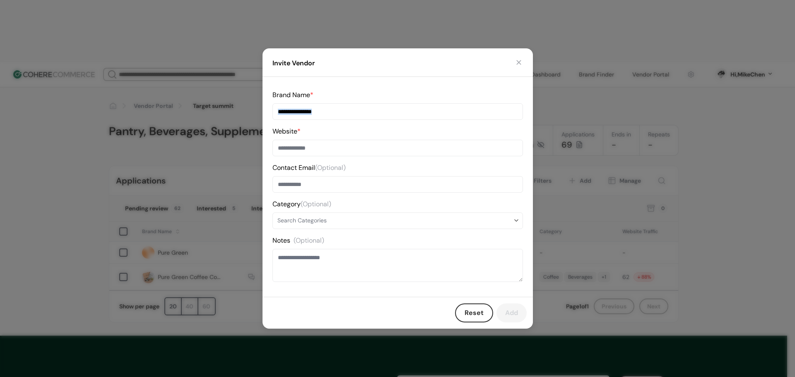
click at [466, 313] on button "Reset" at bounding box center [474, 313] width 38 height 19
click at [518, 62] on button "button" at bounding box center [518, 62] width 8 height 8
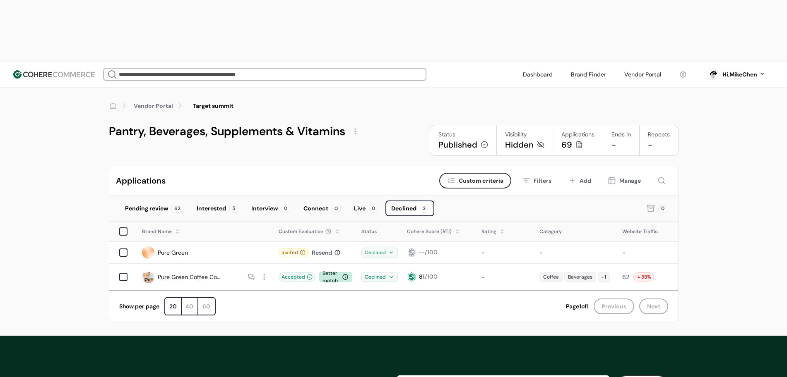
click at [318, 249] on div "Resend" at bounding box center [322, 253] width 20 height 9
click at [317, 196] on div "Pending review 62 Interested 5 Interview 0 Connect 0 Live 0 Declined 2 0" at bounding box center [393, 209] width 569 height 26
click at [488, 245] on div "-" at bounding box center [505, 253] width 57 height 17
click at [379, 248] on div "Declined" at bounding box center [379, 253] width 36 height 10
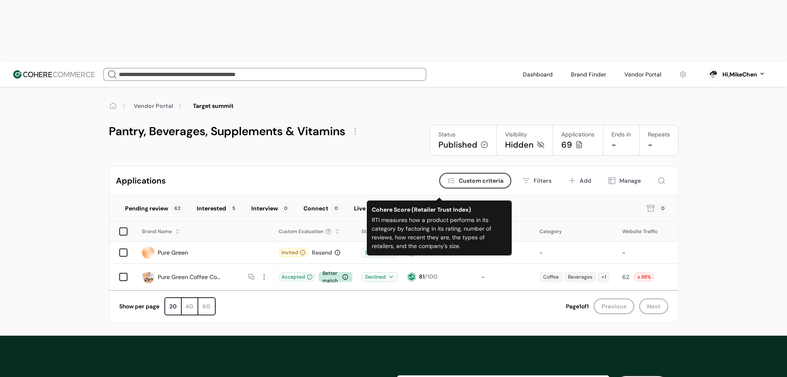
click at [420, 244] on div "-- /100" at bounding box center [440, 252] width 74 height 17
click at [421, 249] on span "--" at bounding box center [421, 252] width 6 height 7
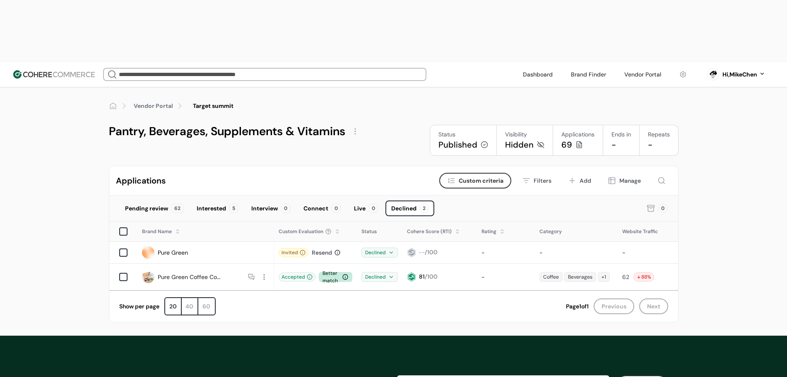
click at [421, 244] on div "-- /100" at bounding box center [440, 252] width 74 height 17
click at [413, 250] on icon at bounding box center [411, 253] width 6 height 7
click at [296, 273] on div "Accepted" at bounding box center [296, 277] width 37 height 9
click at [297, 273] on div "Accepted" at bounding box center [296, 277] width 37 height 9
click at [298, 298] on div "Show per page 20 40 60" at bounding box center [342, 307] width 447 height 18
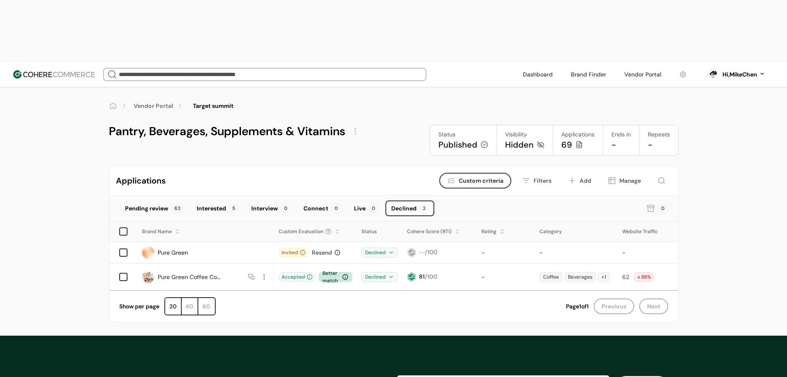
click at [296, 273] on div "Accepted" at bounding box center [296, 277] width 37 height 9
click at [295, 273] on div "Accepted" at bounding box center [296, 277] width 37 height 9
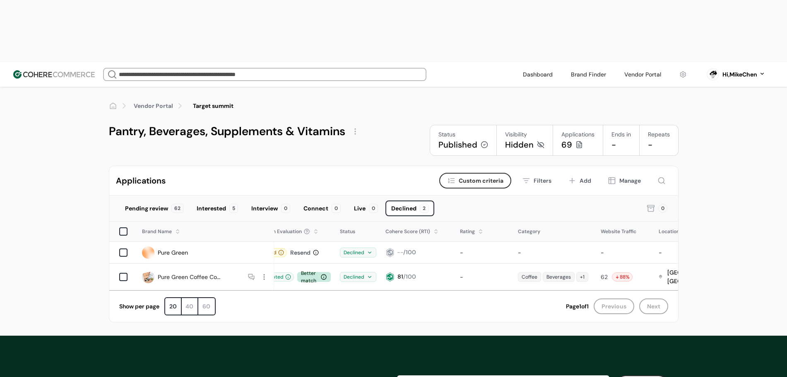
scroll to position [0, 80]
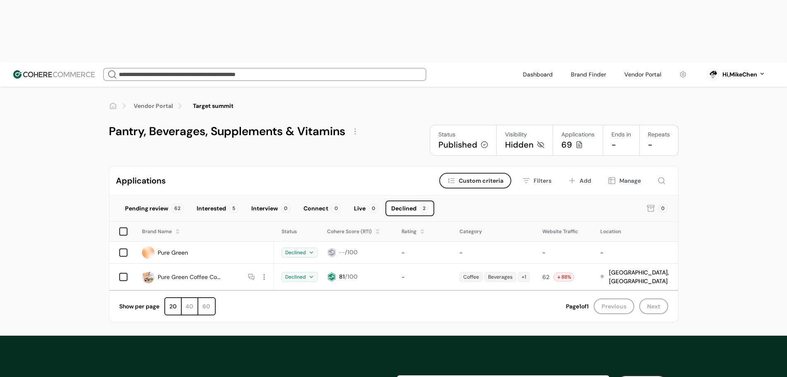
click at [559, 275] on span at bounding box center [558, 277] width 5 height 5
click at [610, 269] on div "[GEOGRAPHIC_DATA], [GEOGRAPHIC_DATA]" at bounding box center [637, 277] width 74 height 17
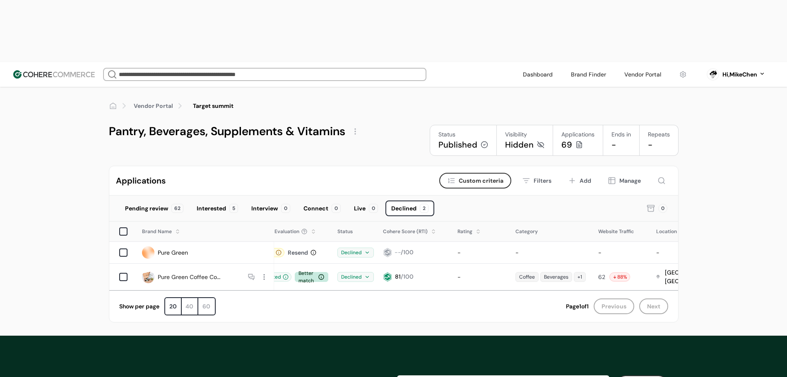
scroll to position [0, 0]
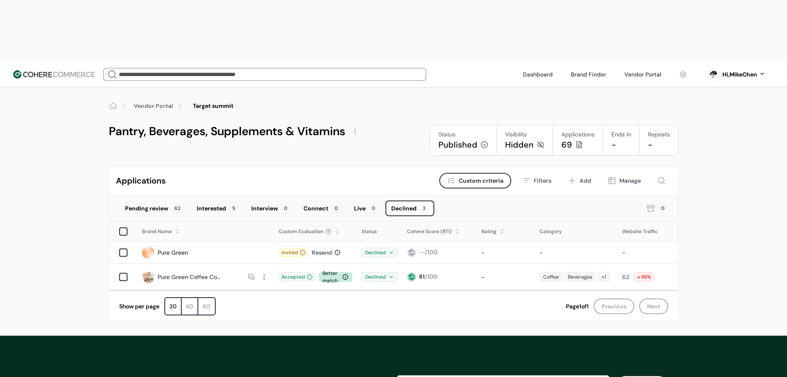
click at [262, 272] on div at bounding box center [264, 277] width 11 height 11
click at [289, 249] on div "View application" at bounding box center [294, 248] width 68 height 17
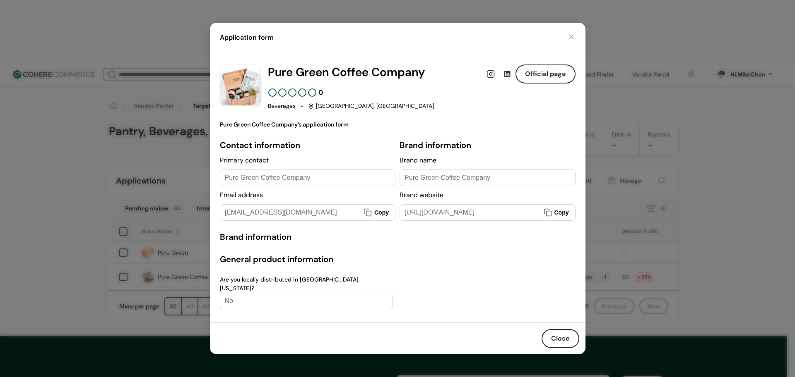
click at [288, 97] on div at bounding box center [292, 92] width 9 height 9
click at [283, 146] on div "Contact information" at bounding box center [308, 145] width 176 height 12
click at [286, 151] on div "Contact information" at bounding box center [308, 145] width 176 height 12
click at [248, 166] on div "Primary contact" at bounding box center [308, 161] width 176 height 10
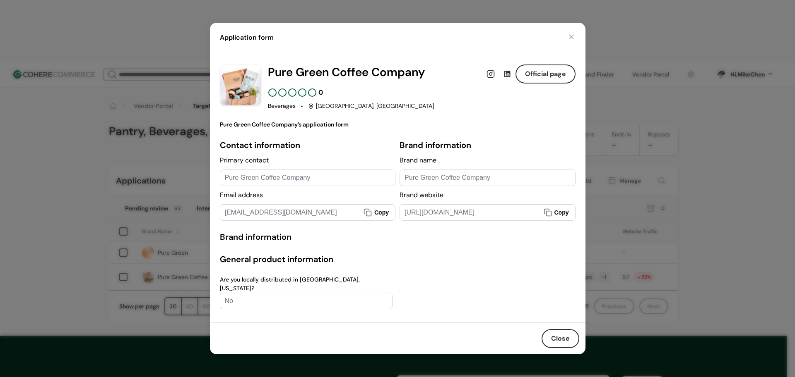
click at [248, 166] on div "Primary contact" at bounding box center [308, 161] width 176 height 10
click at [564, 339] on button "Close" at bounding box center [560, 338] width 38 height 19
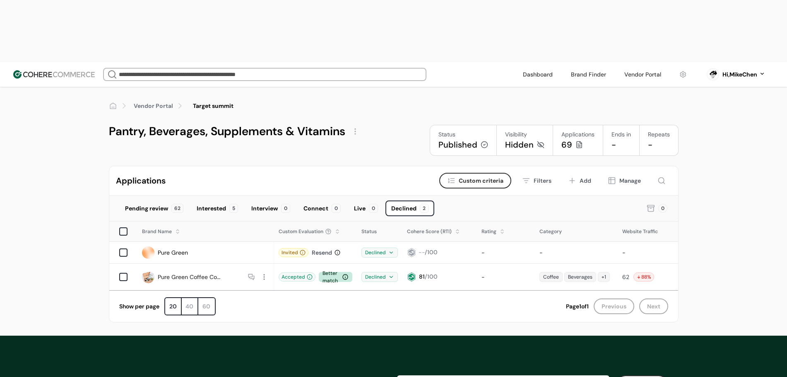
click at [65, 142] on div "Vendor Portal Target summit Pantry, Beverages, Supplements & Vitamins Status Pu…" at bounding box center [393, 211] width 787 height 249
click at [331, 272] on div "Better match" at bounding box center [336, 277] width 34 height 10
drag, startPoint x: 337, startPoint y: 216, endPoint x: 320, endPoint y: 206, distance: 19.7
click at [320, 268] on div "Accepted Better match" at bounding box center [315, 277] width 82 height 18
click at [324, 272] on div "Better match" at bounding box center [336, 277] width 34 height 10
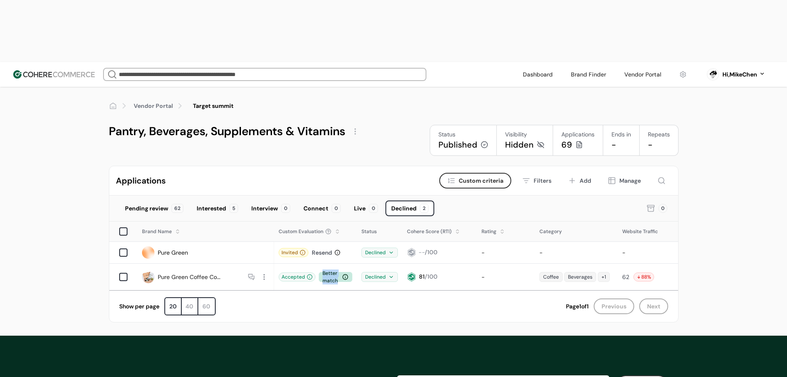
drag, startPoint x: 321, startPoint y: 209, endPoint x: 346, endPoint y: 222, distance: 28.5
click at [346, 264] on td "Accepted Better match" at bounding box center [315, 277] width 83 height 27
click at [341, 268] on div "Accepted Better match" at bounding box center [315, 277] width 82 height 18
click at [339, 272] on div "Better match" at bounding box center [336, 277] width 34 height 10
click at [299, 273] on div "Accepted" at bounding box center [296, 277] width 37 height 9
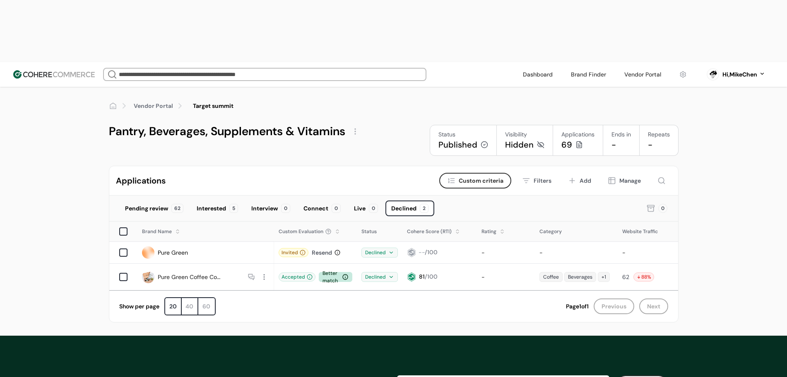
click at [483, 245] on div "-" at bounding box center [505, 253] width 57 height 17
click at [357, 125] on div at bounding box center [354, 131] width 13 height 13
click at [363, 87] on link "Edit" at bounding box center [368, 89] width 11 height 8
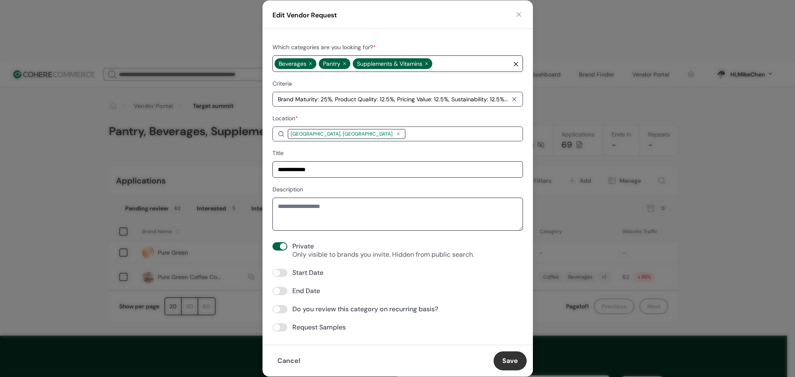
click at [278, 293] on span at bounding box center [276, 291] width 7 height 7
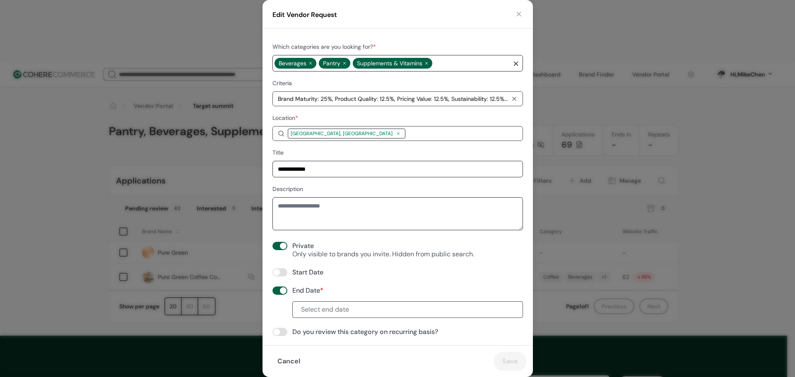
click at [316, 313] on span "Select end date" at bounding box center [325, 310] width 48 height 8
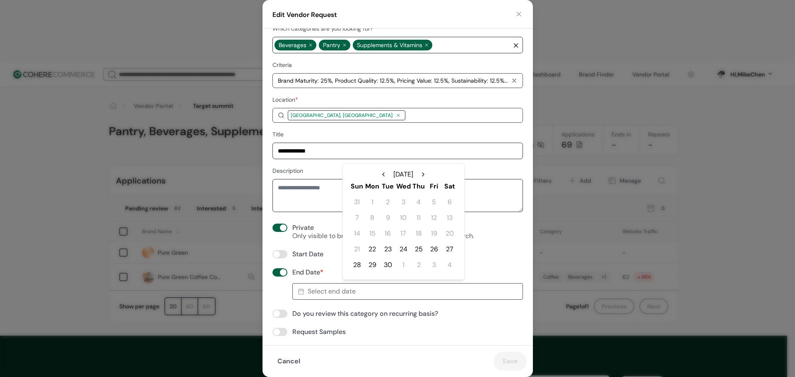
scroll to position [22, 0]
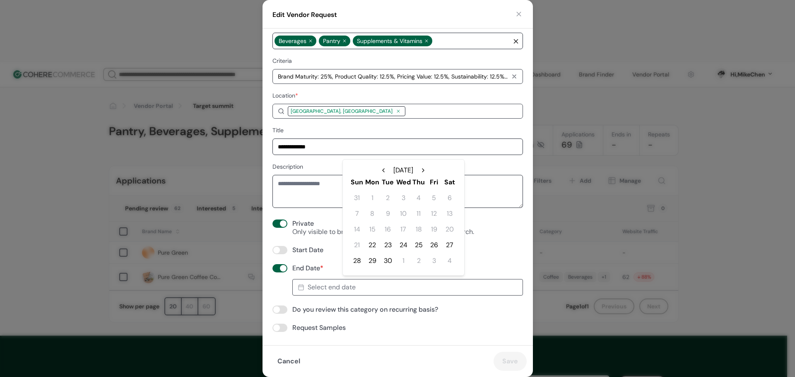
click at [435, 169] on div "September 2025" at bounding box center [403, 170] width 108 height 8
click at [426, 171] on button "Switch to next month" at bounding box center [423, 170] width 7 height 8
click at [361, 256] on div "30" at bounding box center [357, 261] width 15 height 15
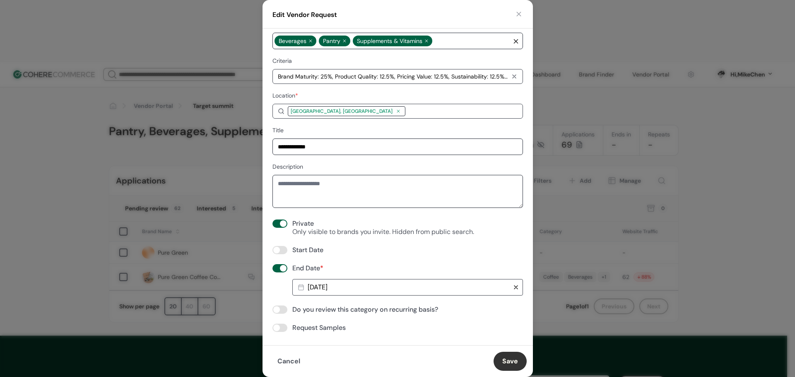
click at [502, 364] on button "Save" at bounding box center [509, 361] width 33 height 19
click at [399, 165] on div "Description" at bounding box center [397, 186] width 250 height 48
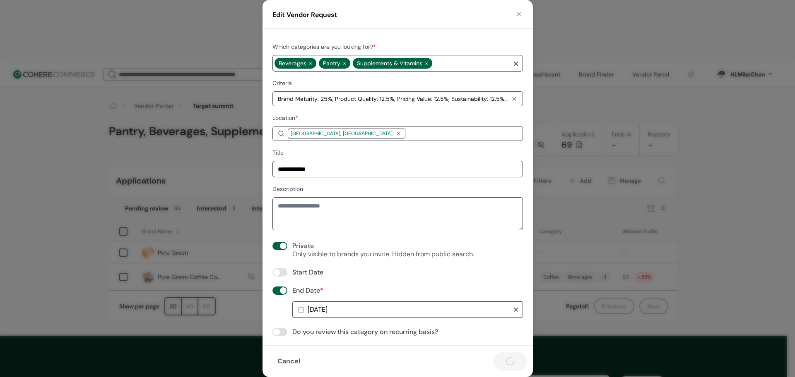
scroll to position [0, 0]
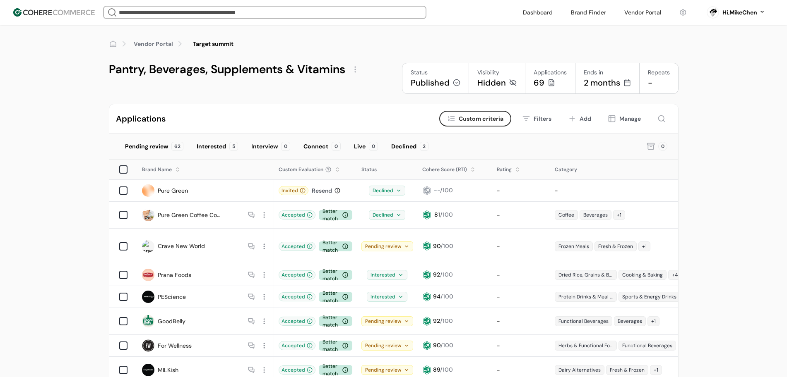
click at [353, 68] on div at bounding box center [354, 69] width 13 height 13
click at [368, 87] on link "Edit" at bounding box center [368, 89] width 11 height 8
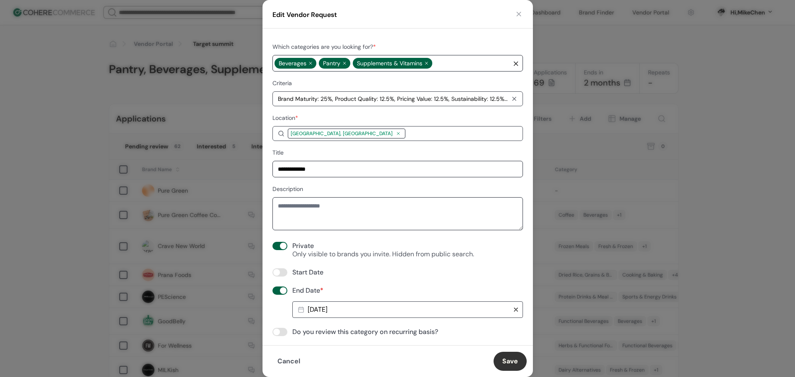
click at [327, 308] on span "2025-11-30" at bounding box center [317, 310] width 20 height 8
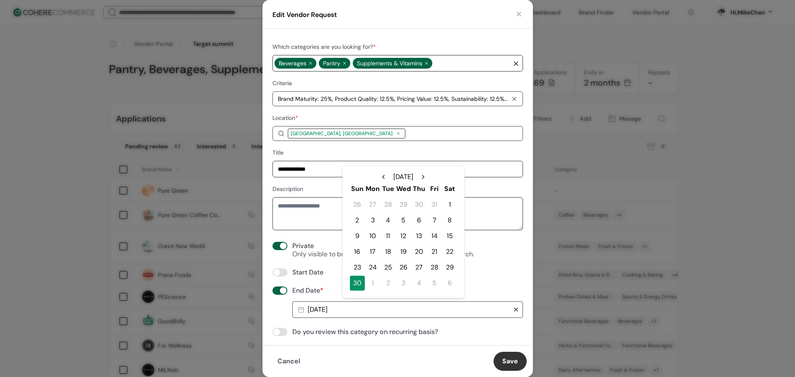
click at [280, 259] on div "**********" at bounding box center [397, 198] width 250 height 313
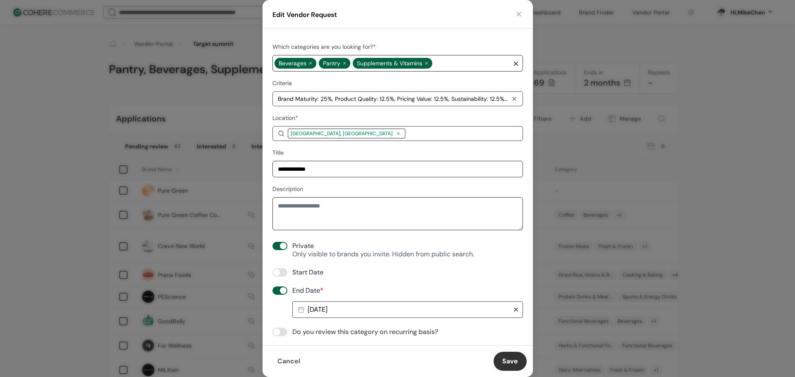
click at [283, 360] on button "Cancel" at bounding box center [289, 361] width 40 height 19
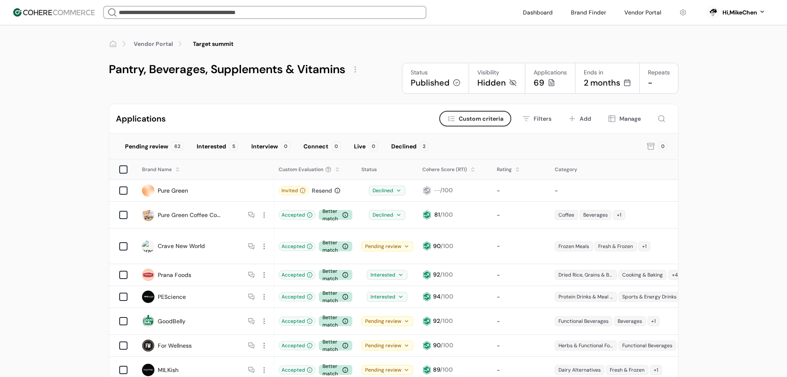
click at [358, 71] on div at bounding box center [354, 69] width 13 height 13
click at [370, 89] on link "Edit" at bounding box center [368, 89] width 11 height 8
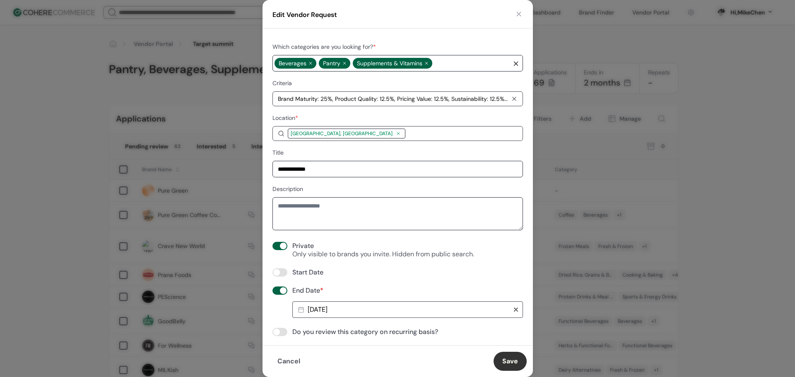
click at [353, 310] on div "2025-11-30" at bounding box center [399, 309] width 210 height 13
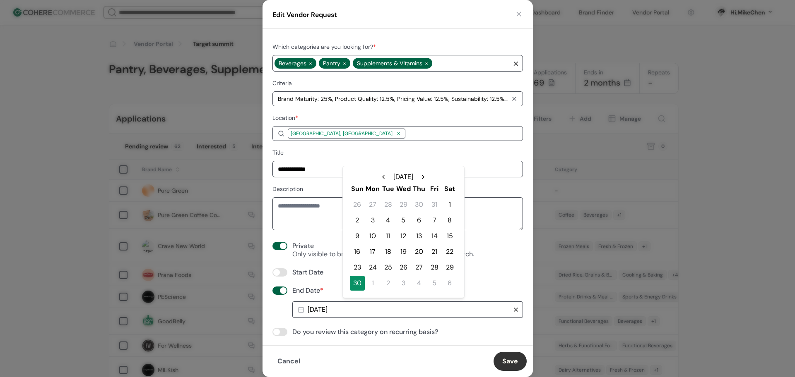
click at [380, 177] on button "Switch to previous month" at bounding box center [383, 177] width 7 height 8
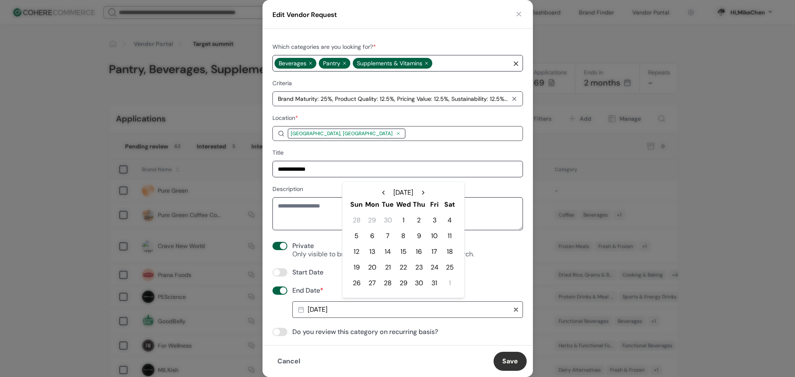
click at [380, 193] on button "Switch to previous month" at bounding box center [383, 193] width 7 height 8
click at [390, 285] on div "30" at bounding box center [387, 283] width 15 height 15
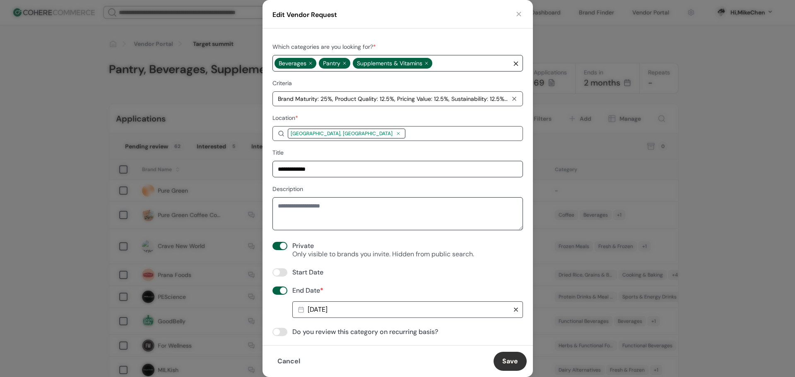
click at [515, 363] on button "Save" at bounding box center [509, 361] width 33 height 19
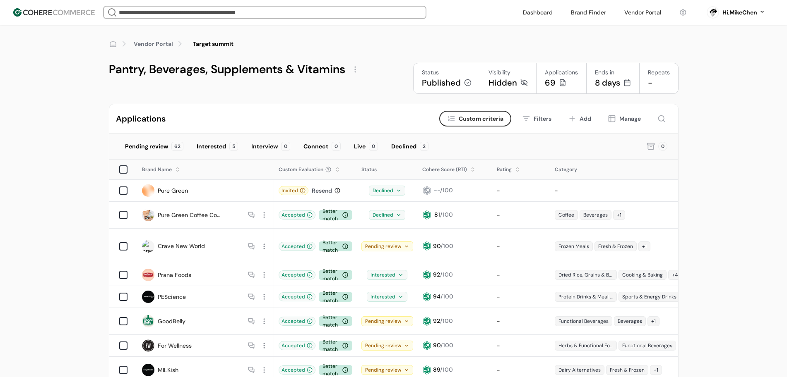
click at [154, 39] on li "Vendor Portal" at bounding box center [160, 44] width 53 height 12
click at [148, 43] on link "Vendor Portal" at bounding box center [153, 44] width 39 height 9
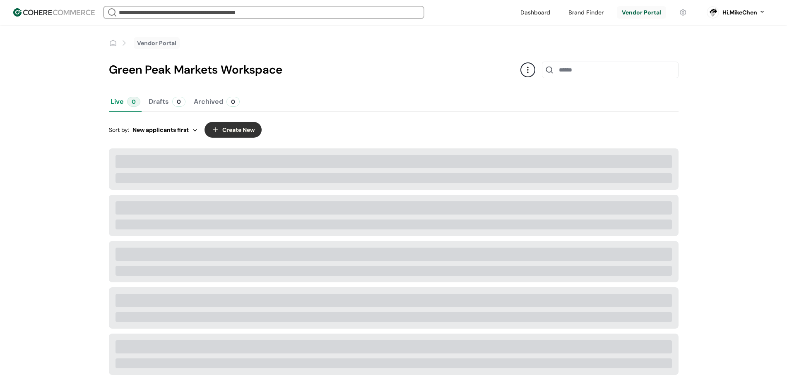
click at [638, 13] on link at bounding box center [641, 12] width 49 height 12
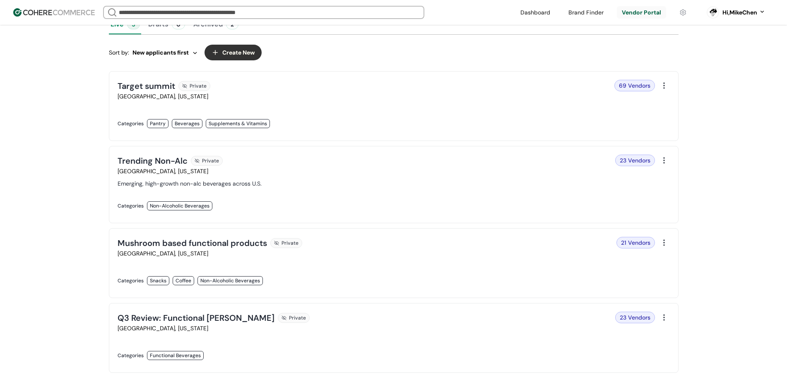
scroll to position [155, 0]
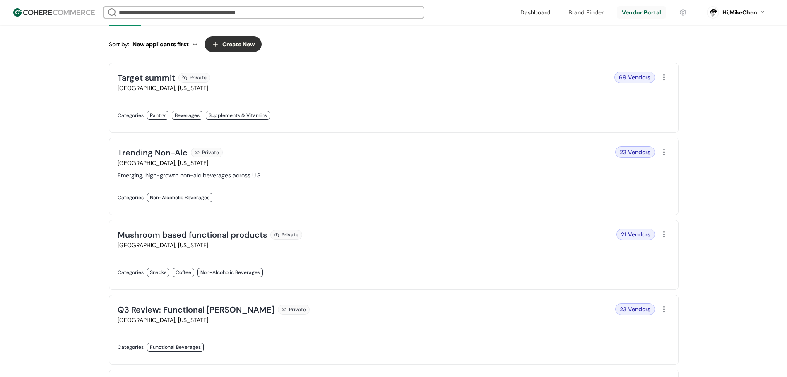
click at [389, 124] on link at bounding box center [253, 124] width 271 height 0
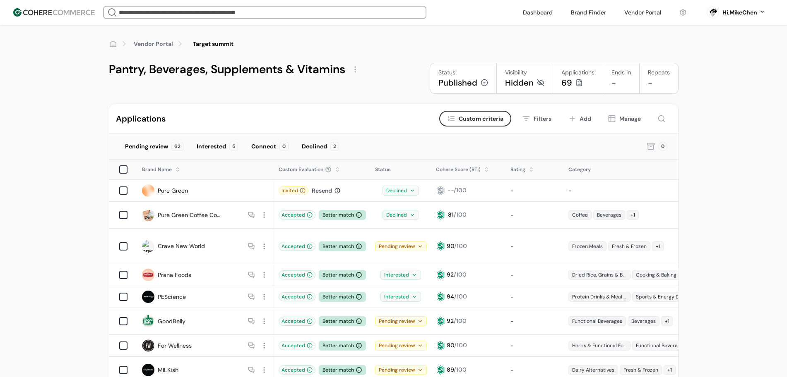
click at [54, 204] on div "Vendor Portal Target summit Pantry, Beverages, Supplements & Vitamins Status Pu…" at bounding box center [393, 378] width 787 height 706
click at [514, 85] on div "Hidden" at bounding box center [519, 83] width 29 height 12
drag, startPoint x: 507, startPoint y: 84, endPoint x: 534, endPoint y: 79, distance: 26.8
click at [533, 80] on div "Hidden" at bounding box center [524, 83] width 39 height 12
click at [543, 72] on div "Visibility" at bounding box center [524, 72] width 39 height 9
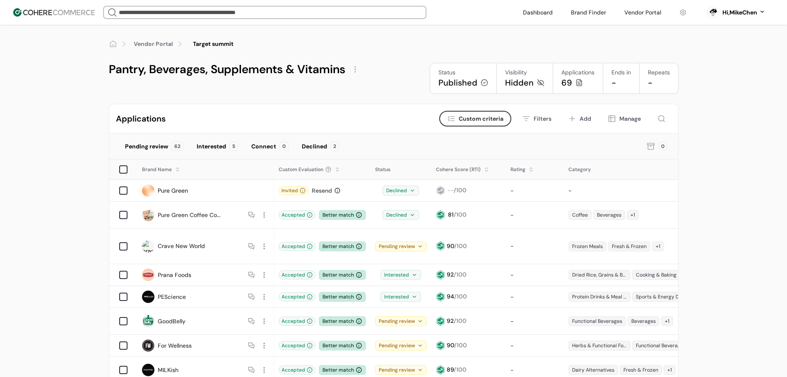
drag, startPoint x: 541, startPoint y: 73, endPoint x: 526, endPoint y: 70, distance: 16.0
click at [526, 70] on div "Visibility" at bounding box center [524, 72] width 39 height 9
click at [523, 71] on div "Visibility" at bounding box center [524, 72] width 39 height 9
click at [521, 75] on div "Visibility" at bounding box center [524, 72] width 39 height 9
click at [520, 78] on div "Hidden" at bounding box center [519, 83] width 29 height 12
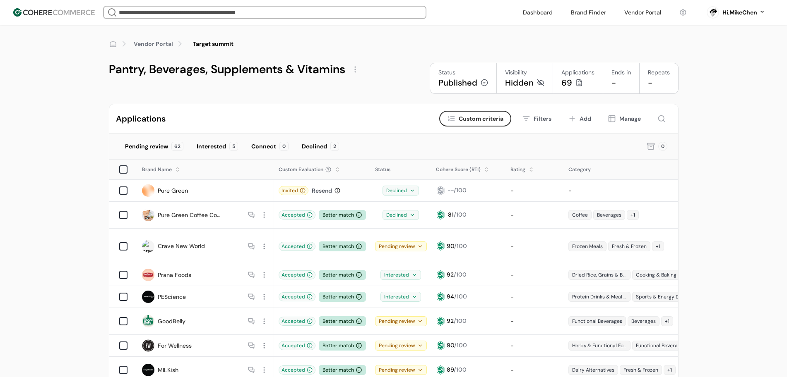
click at [520, 82] on div "Hidden" at bounding box center [519, 83] width 29 height 12
click at [528, 73] on div "Visibility" at bounding box center [524, 72] width 39 height 9
click at [528, 72] on div "Visibility" at bounding box center [524, 72] width 39 height 9
click at [295, 216] on div "Accepted" at bounding box center [296, 215] width 37 height 9
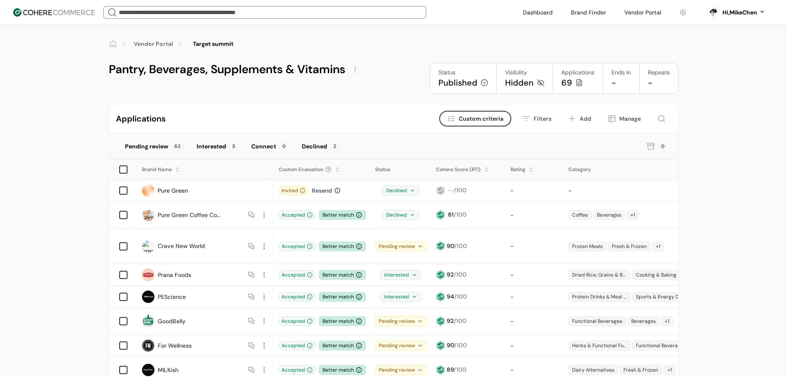
click at [59, 135] on div "Vendor Portal Target summit Pantry, Beverages, Supplements & Vitamins Status Pu…" at bounding box center [393, 378] width 787 height 706
click at [59, 136] on div "Vendor Portal Target summit Pantry, Beverages, Supplements & Vitamins Status Pu…" at bounding box center [393, 378] width 787 height 706
click at [29, 70] on div "Vendor Portal Target summit Pantry, Beverages, Supplements & Vitamins Status Pu…" at bounding box center [393, 59] width 787 height 69
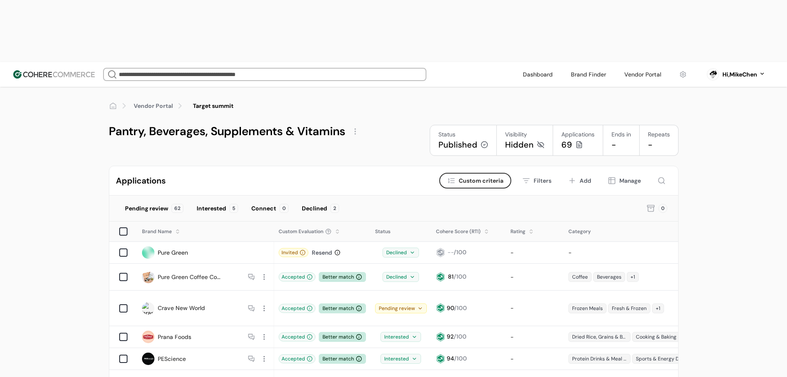
click at [398, 272] on div "Declined" at bounding box center [400, 277] width 36 height 10
click at [383, 196] on div "Pending review 62 Interested 5 Connect 0 Declined 2 0" at bounding box center [393, 209] width 569 height 26
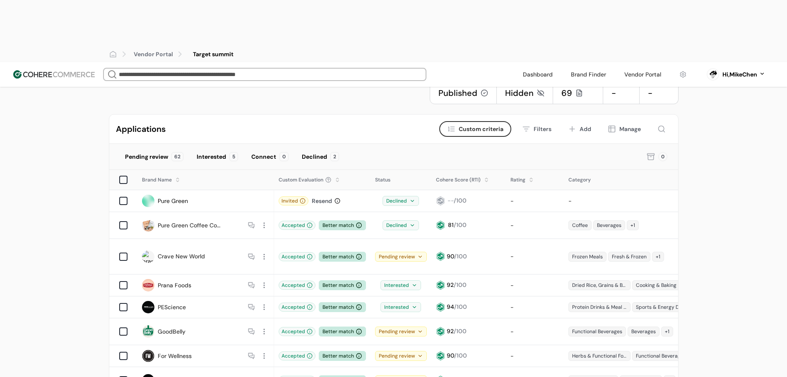
scroll to position [207, 0]
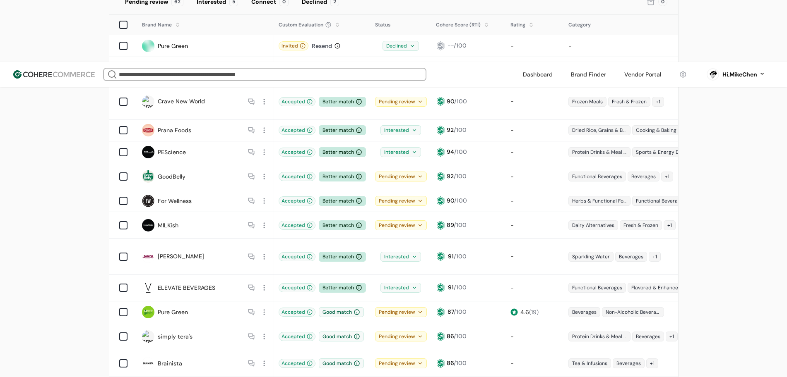
click at [266, 283] on div at bounding box center [264, 288] width 11 height 11
click at [283, 215] on div "View application" at bounding box center [294, 216] width 68 height 17
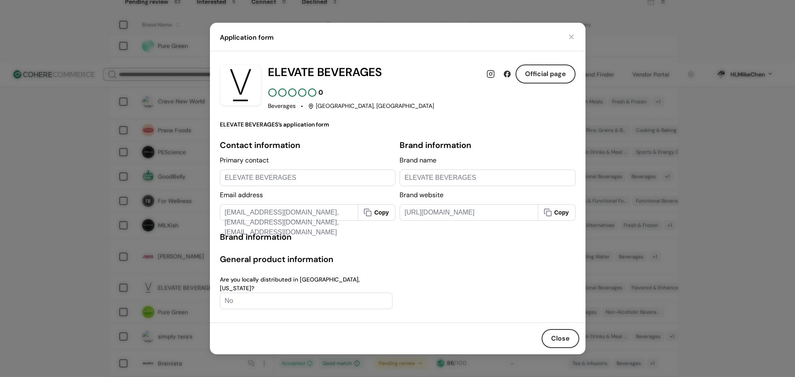
click at [374, 221] on button "Copy" at bounding box center [376, 213] width 37 height 16
click at [358, 205] on button "Copy" at bounding box center [376, 213] width 37 height 16
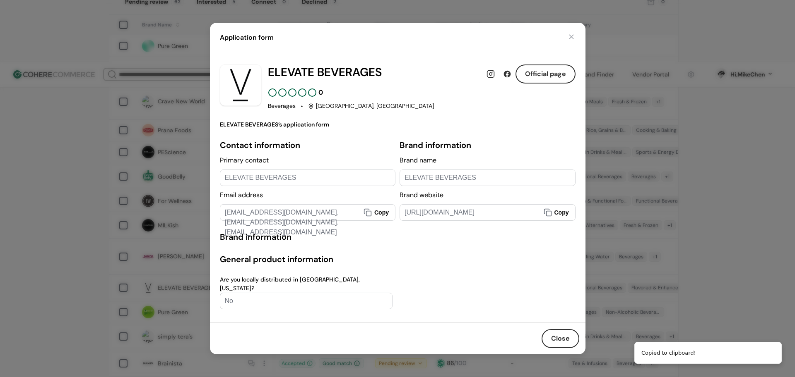
click at [301, 102] on div "ELEVATE BEVERAGES Official page 0 Beverages [GEOGRAPHIC_DATA], [GEOGRAPHIC_DATA]" at bounding box center [421, 88] width 307 height 46
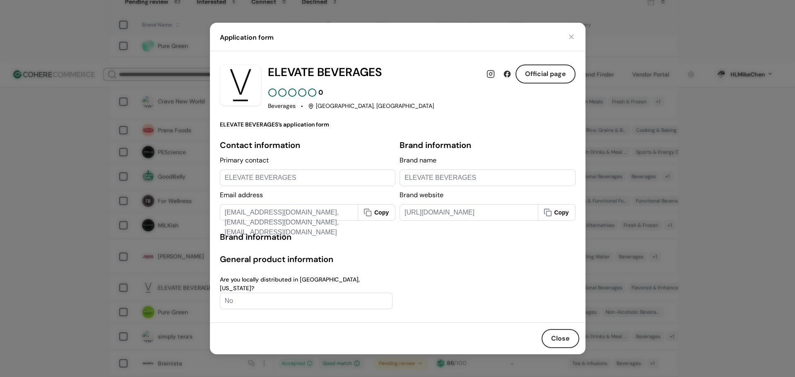
click at [340, 110] on div "[GEOGRAPHIC_DATA], [GEOGRAPHIC_DATA]" at bounding box center [371, 106] width 126 height 9
click at [390, 221] on button "Copy" at bounding box center [376, 213] width 37 height 16
click at [358, 205] on button "Copy" at bounding box center [376, 213] width 37 height 16
click at [577, 335] on button "Close" at bounding box center [560, 338] width 38 height 19
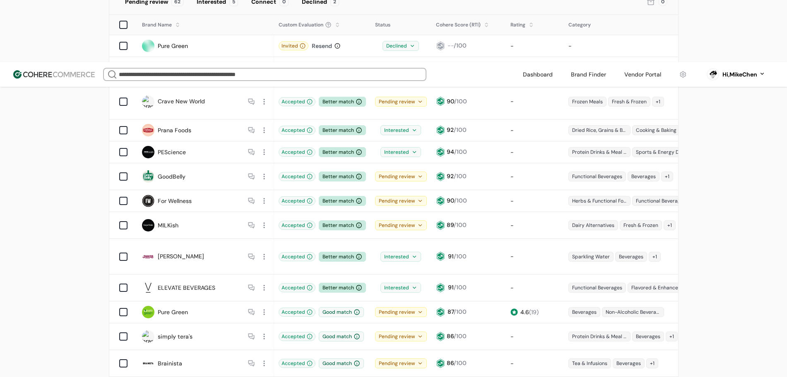
click at [749, 70] on div "Hi, MikeChen" at bounding box center [739, 74] width 35 height 9
click at [691, 98] on link at bounding box center [727, 95] width 118 height 20
